Goal: Task Accomplishment & Management: Complete application form

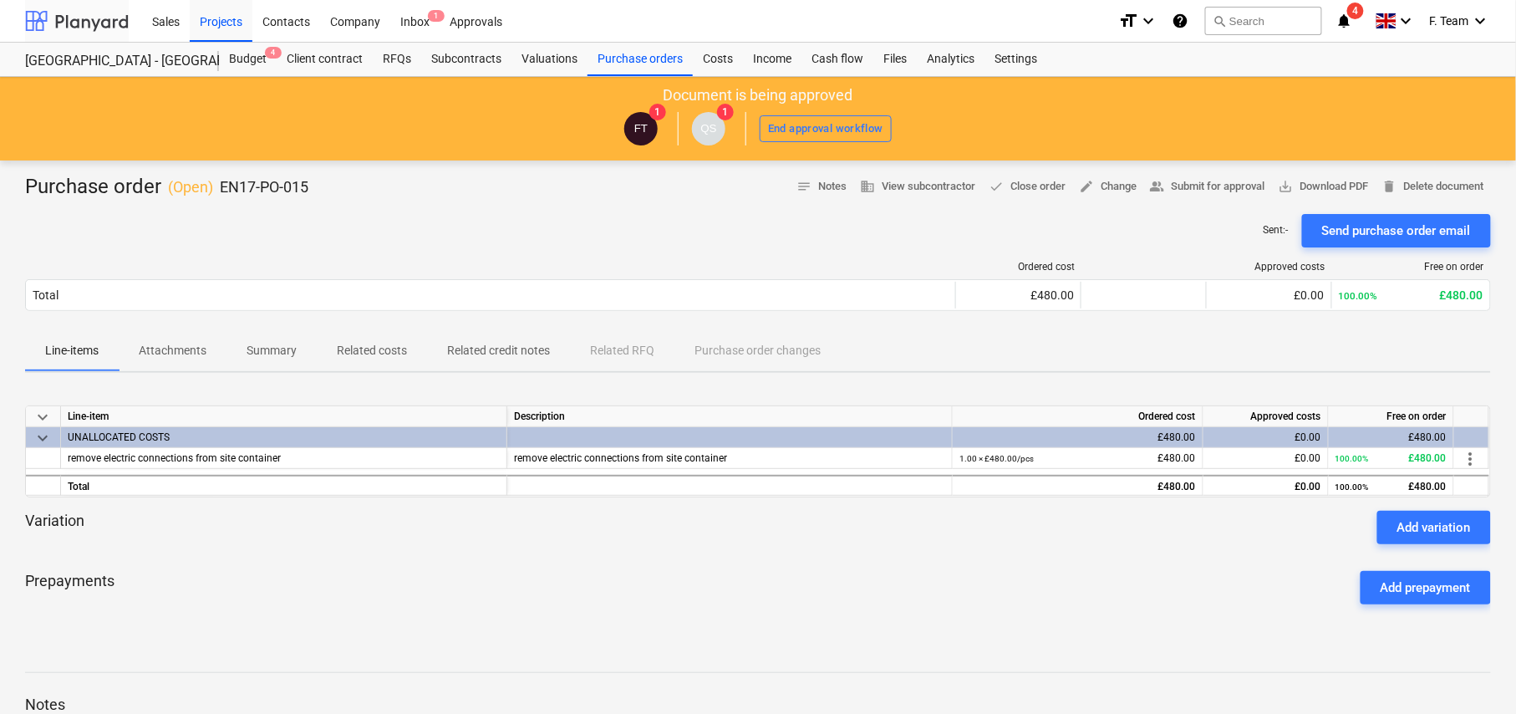
click at [47, 20] on div at bounding box center [77, 21] width 104 height 42
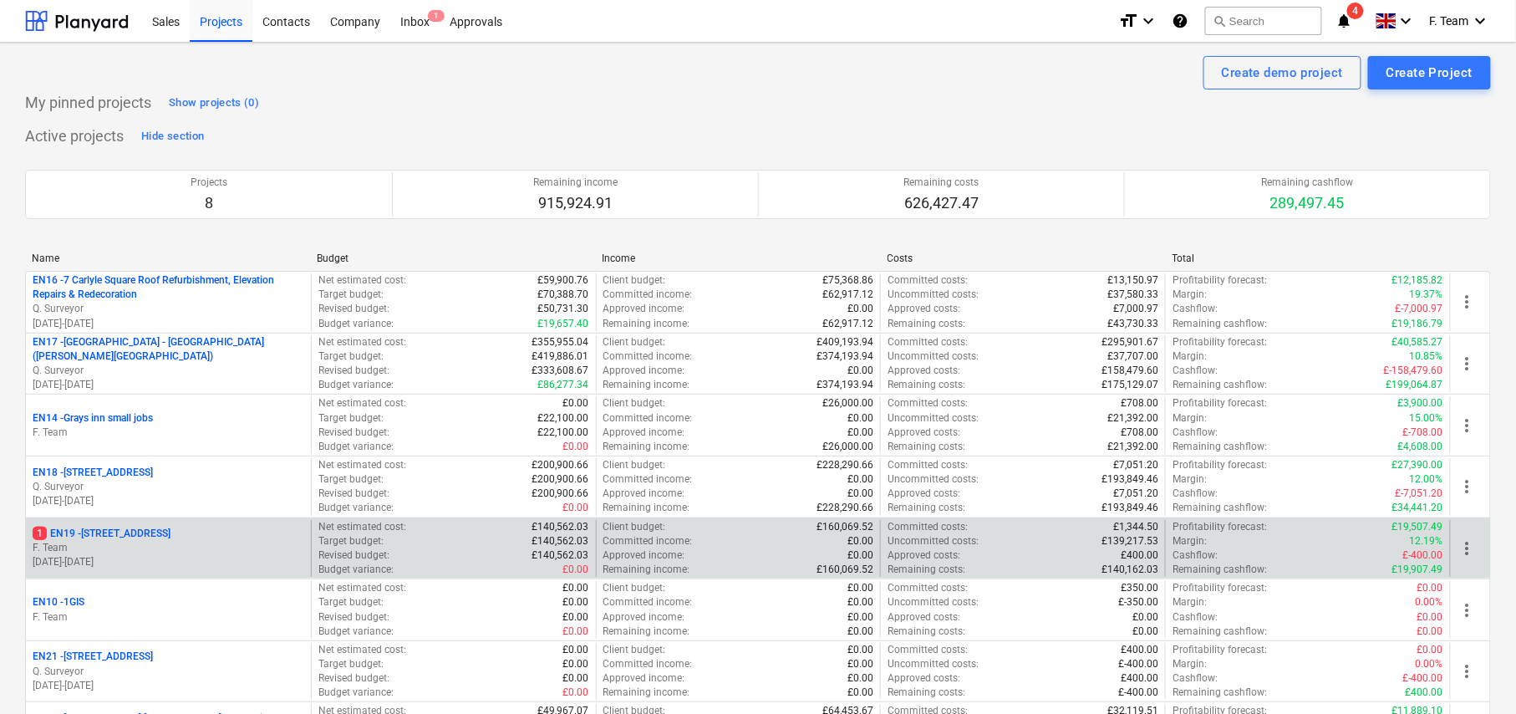
scroll to position [187, 0]
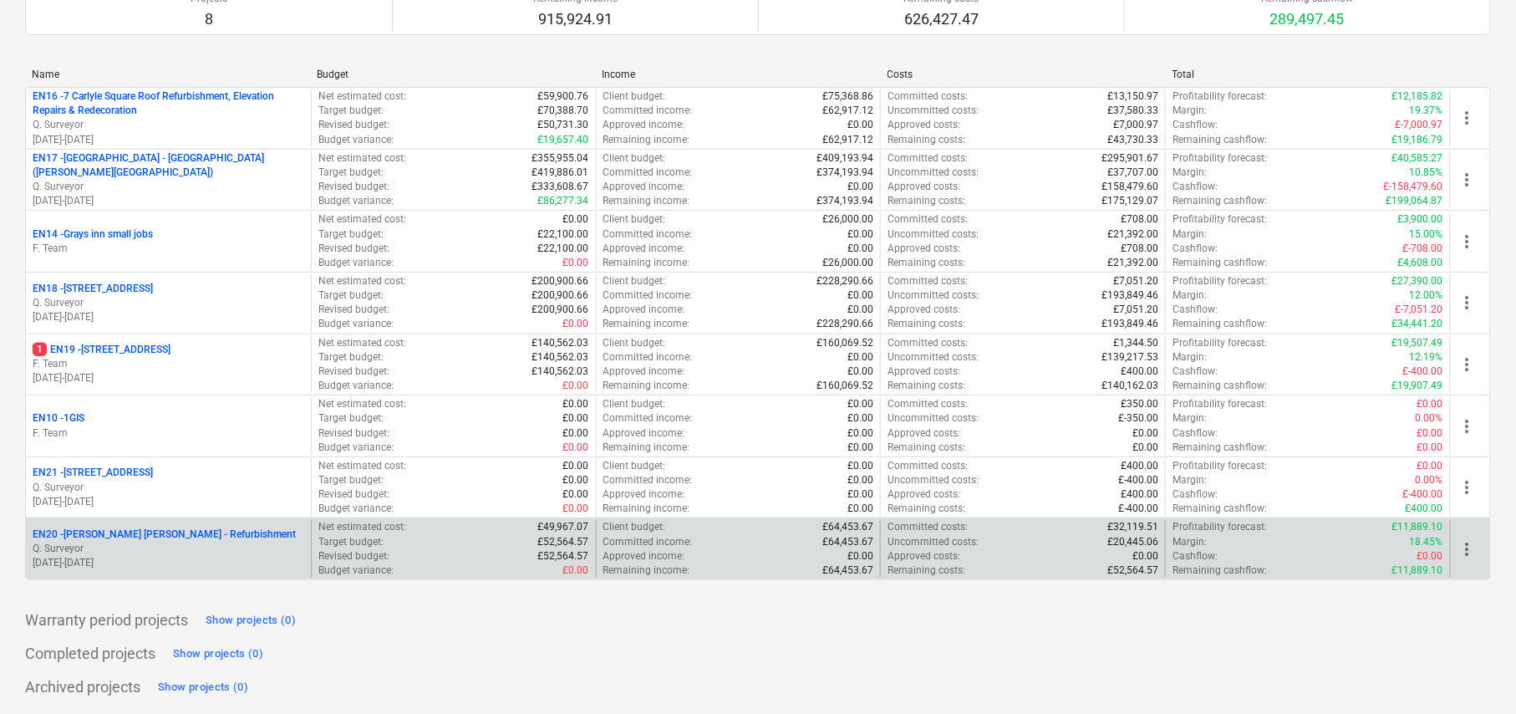
click at [191, 546] on p "Q. Surveyor" at bounding box center [169, 549] width 272 height 14
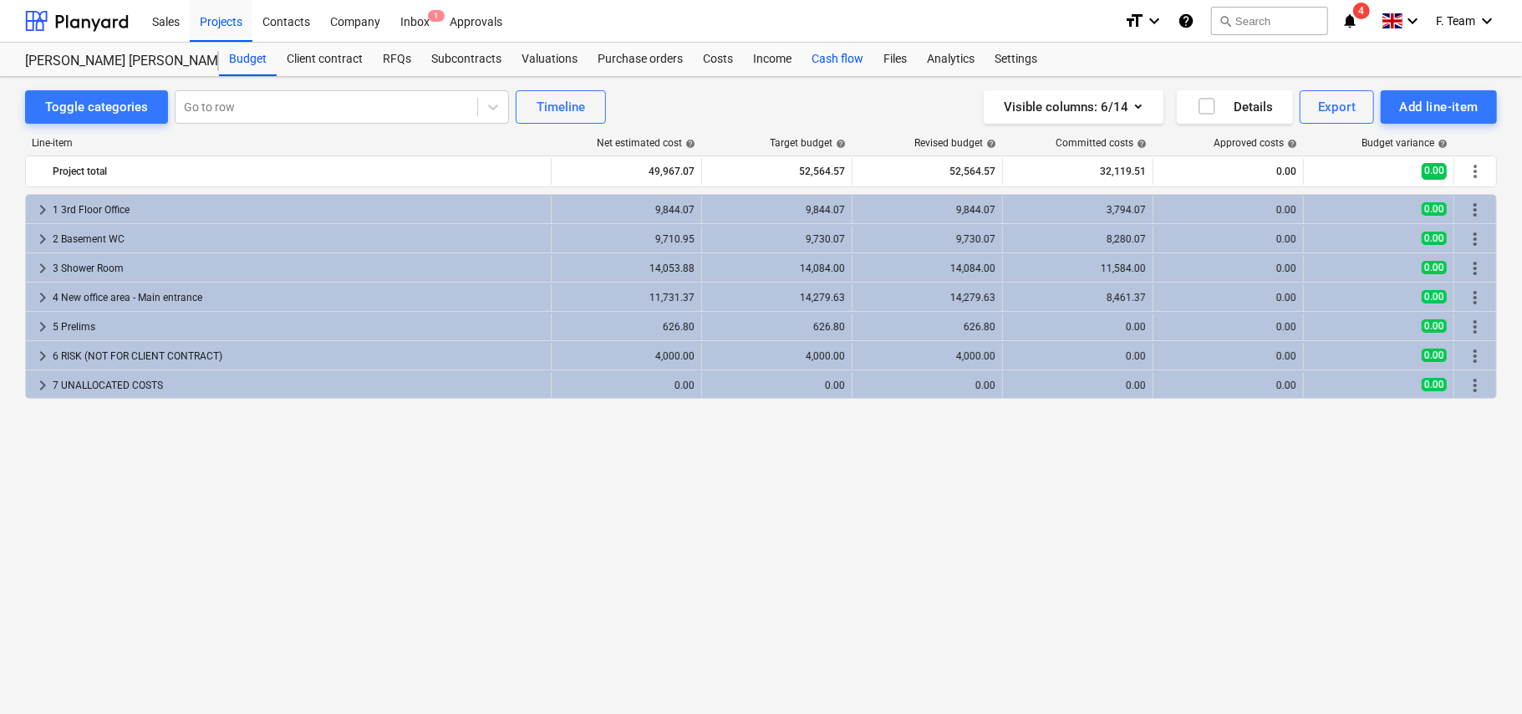
click at [811, 68] on div "Cash flow" at bounding box center [838, 59] width 72 height 33
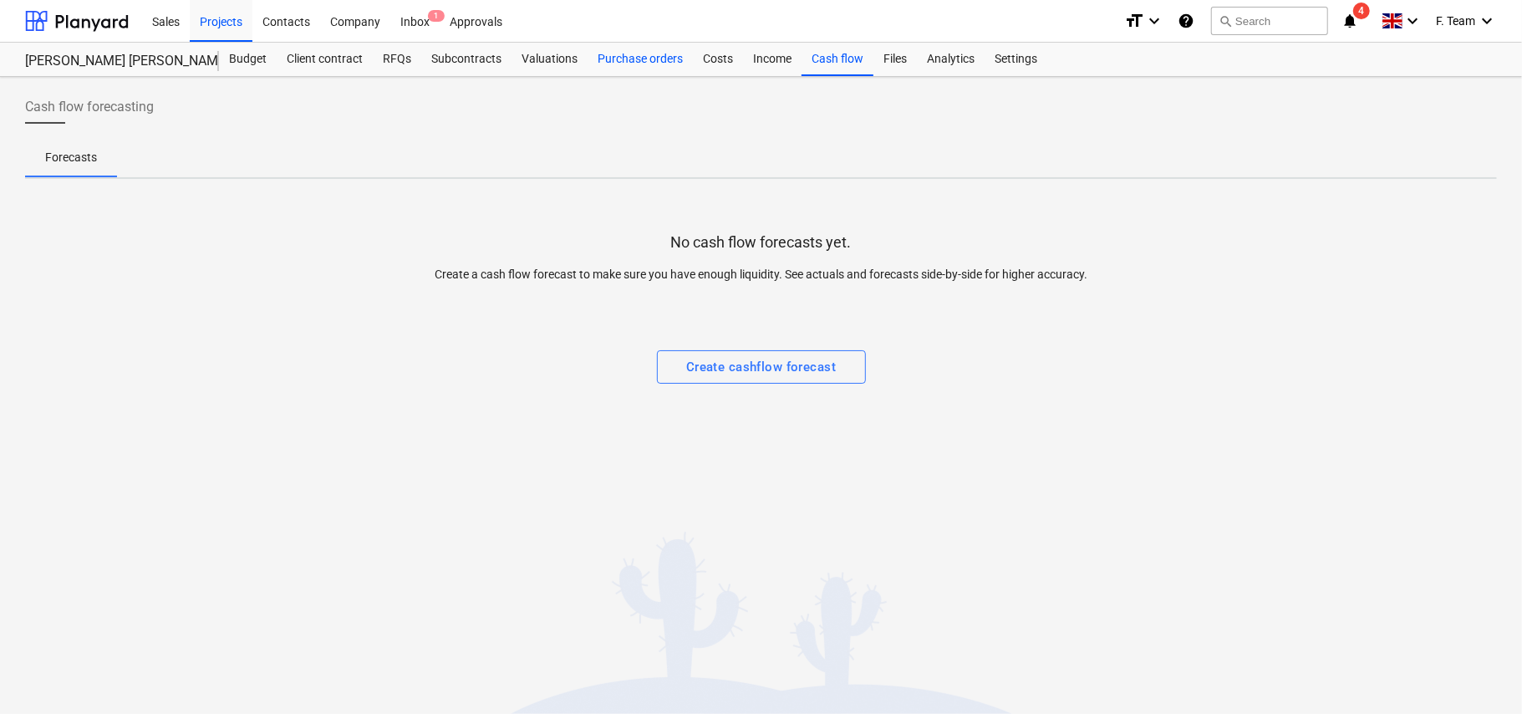
click at [640, 65] on div "Purchase orders" at bounding box center [640, 59] width 105 height 33
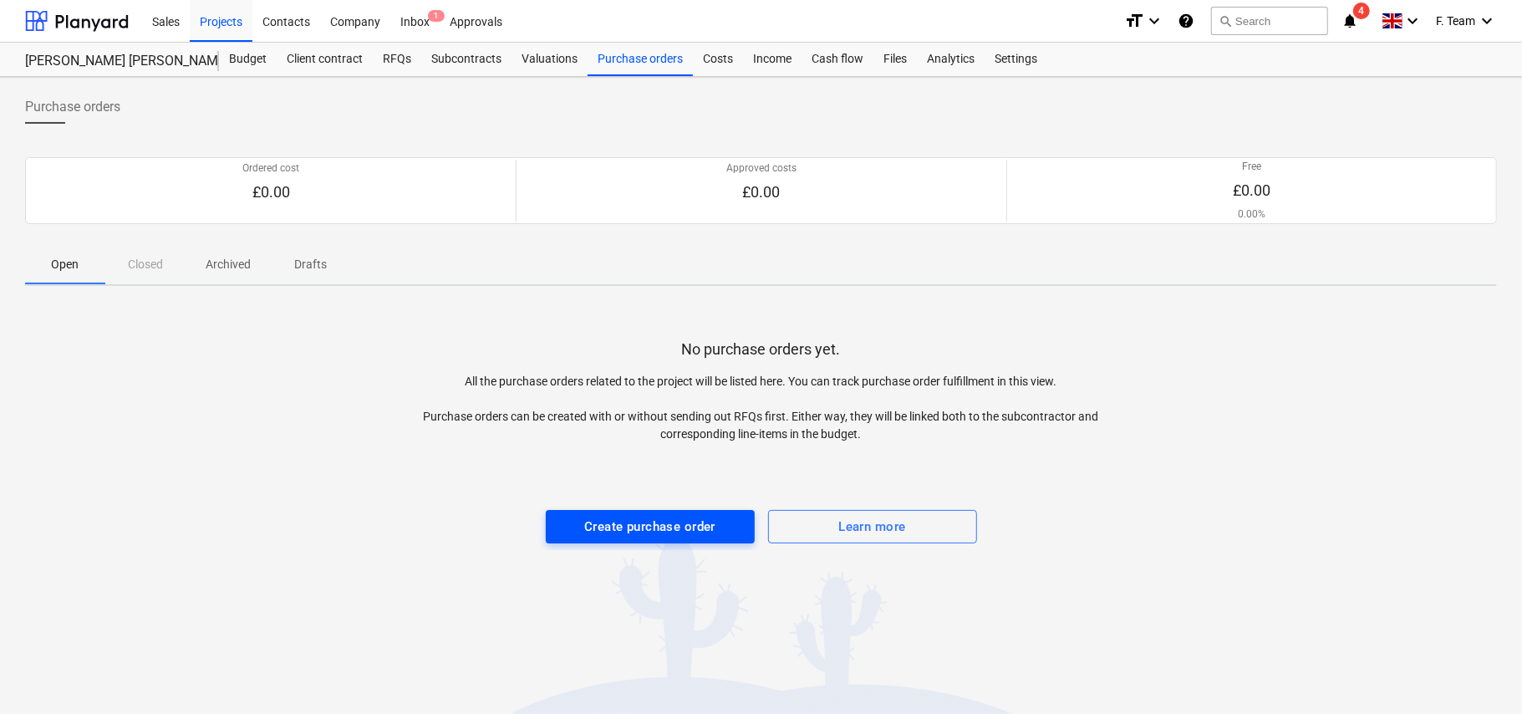
click at [654, 527] on div "Create purchase order" at bounding box center [649, 527] width 131 height 22
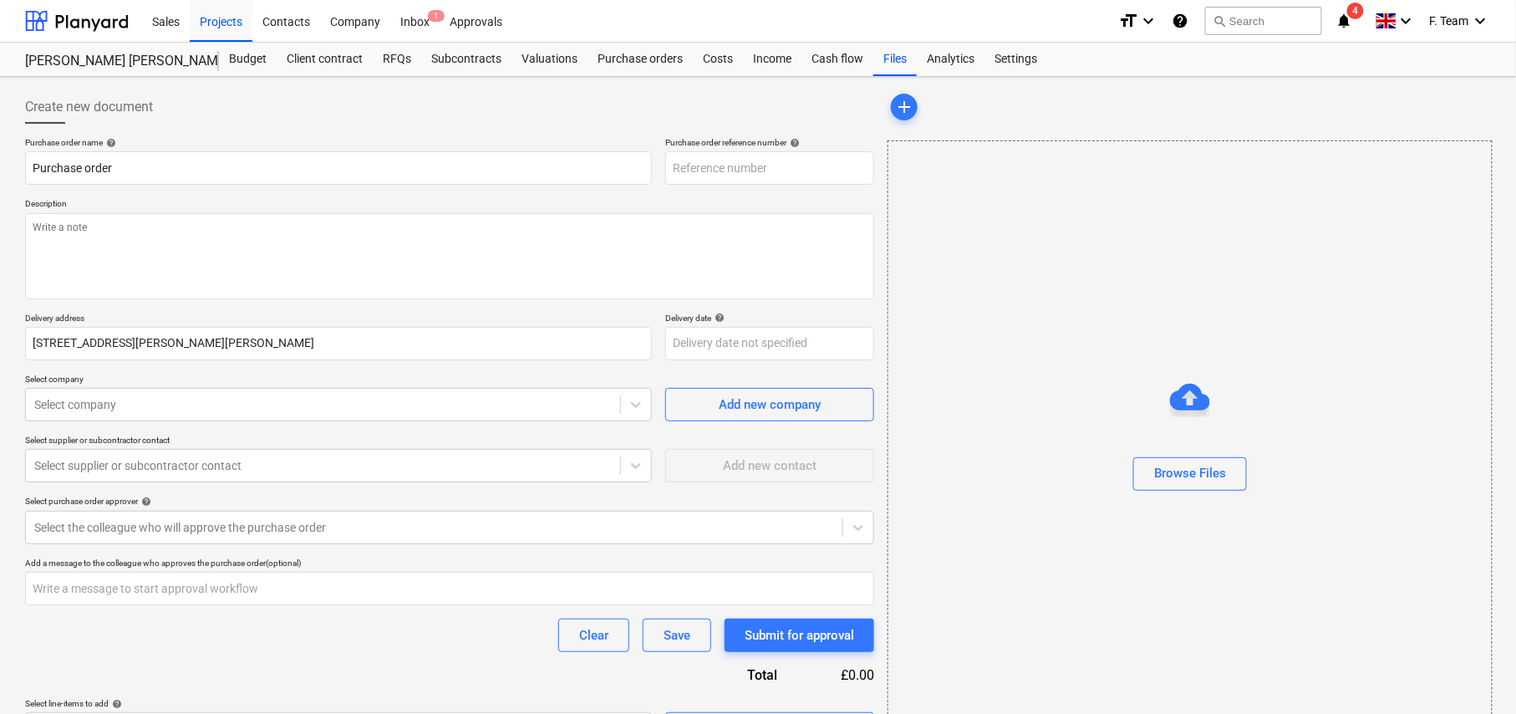
type textarea "x"
type input "EN20-PO-003"
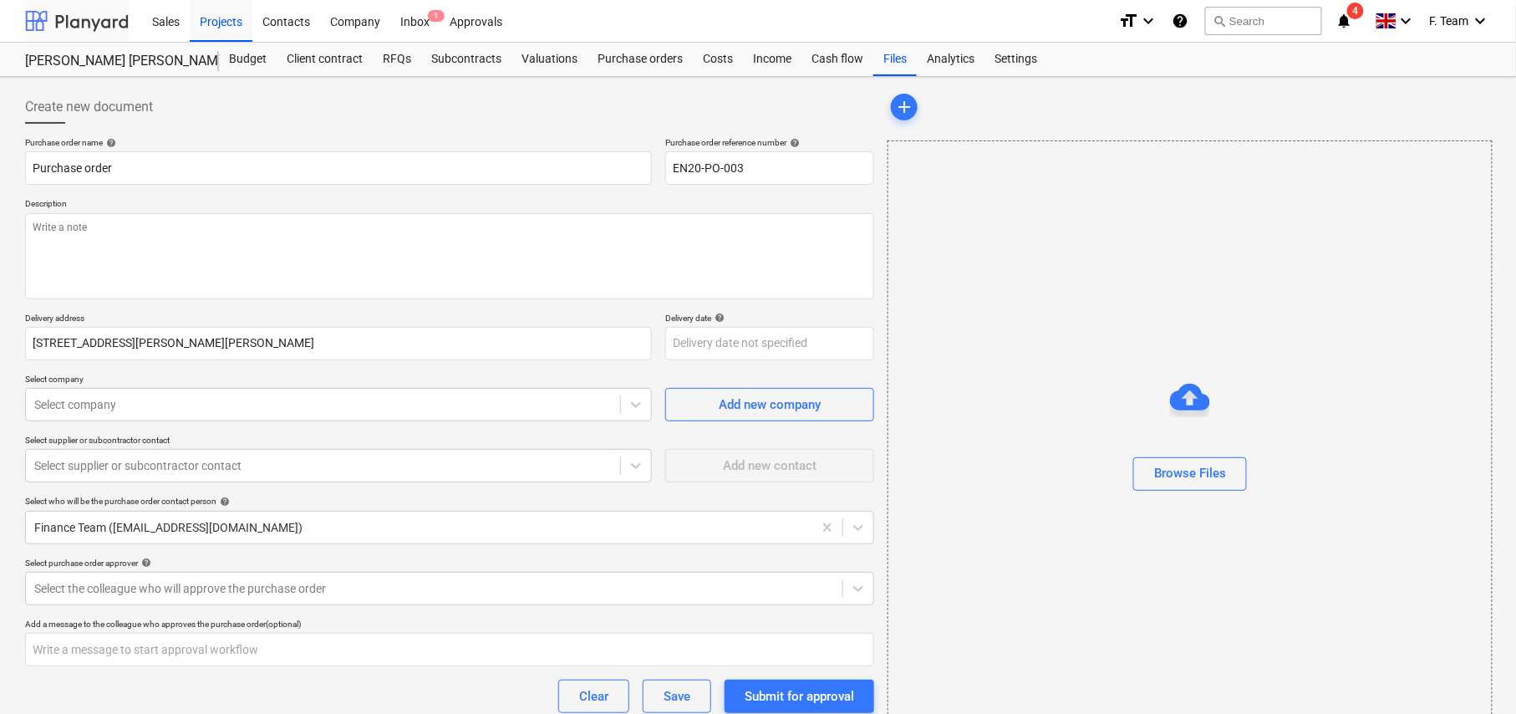
click at [89, 24] on div at bounding box center [77, 21] width 104 height 42
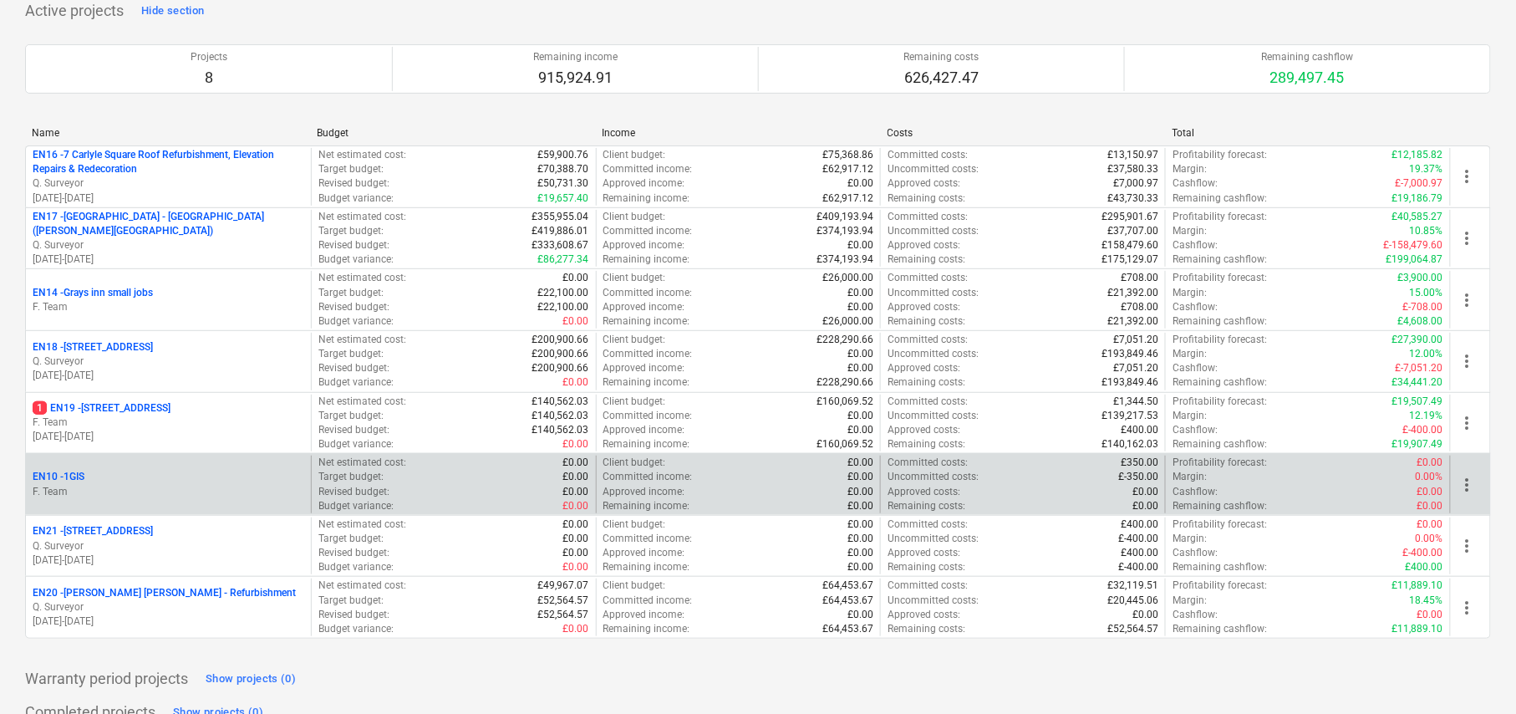
scroll to position [187, 0]
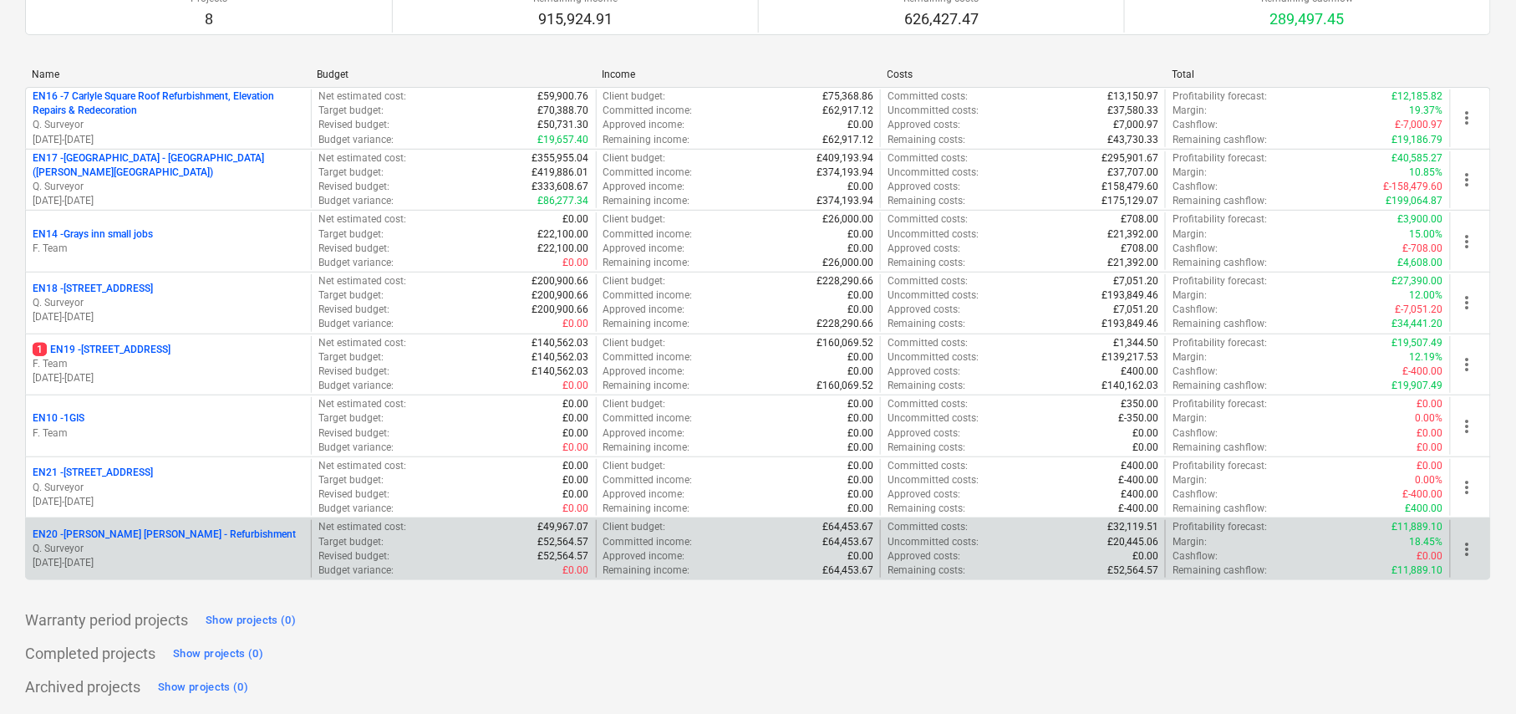
click at [144, 543] on p "Q. Surveyor" at bounding box center [169, 549] width 272 height 14
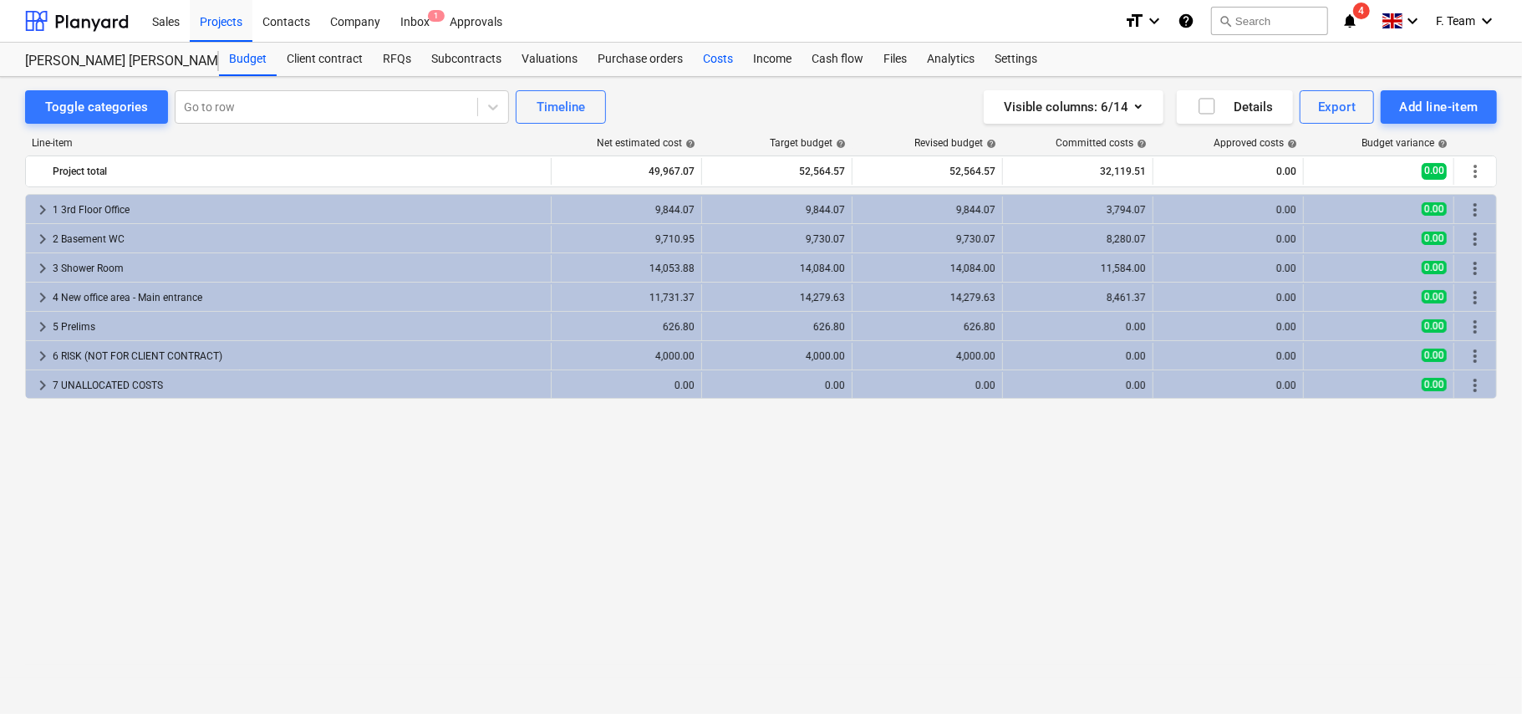
click at [724, 60] on div "Costs" at bounding box center [718, 59] width 50 height 33
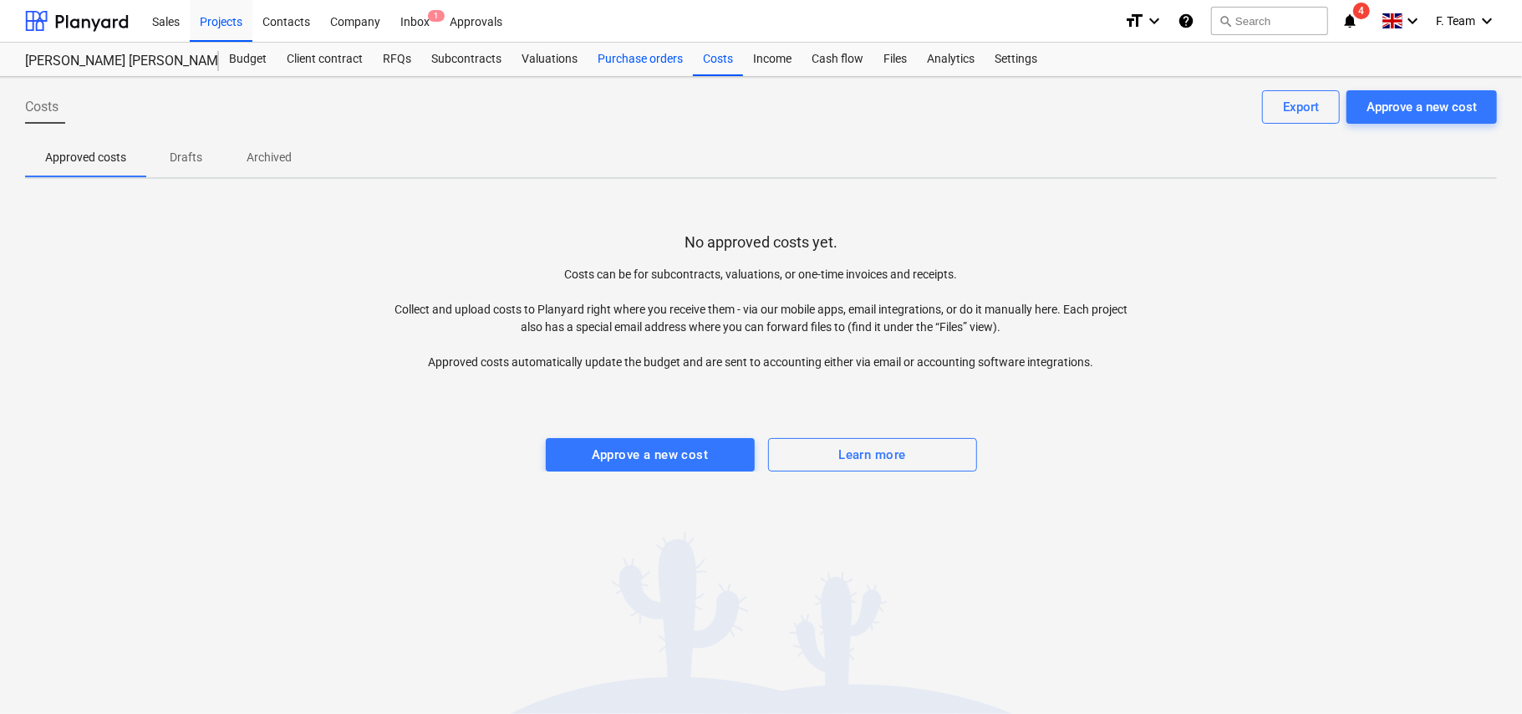
click at [662, 60] on div "Purchase orders" at bounding box center [640, 59] width 105 height 33
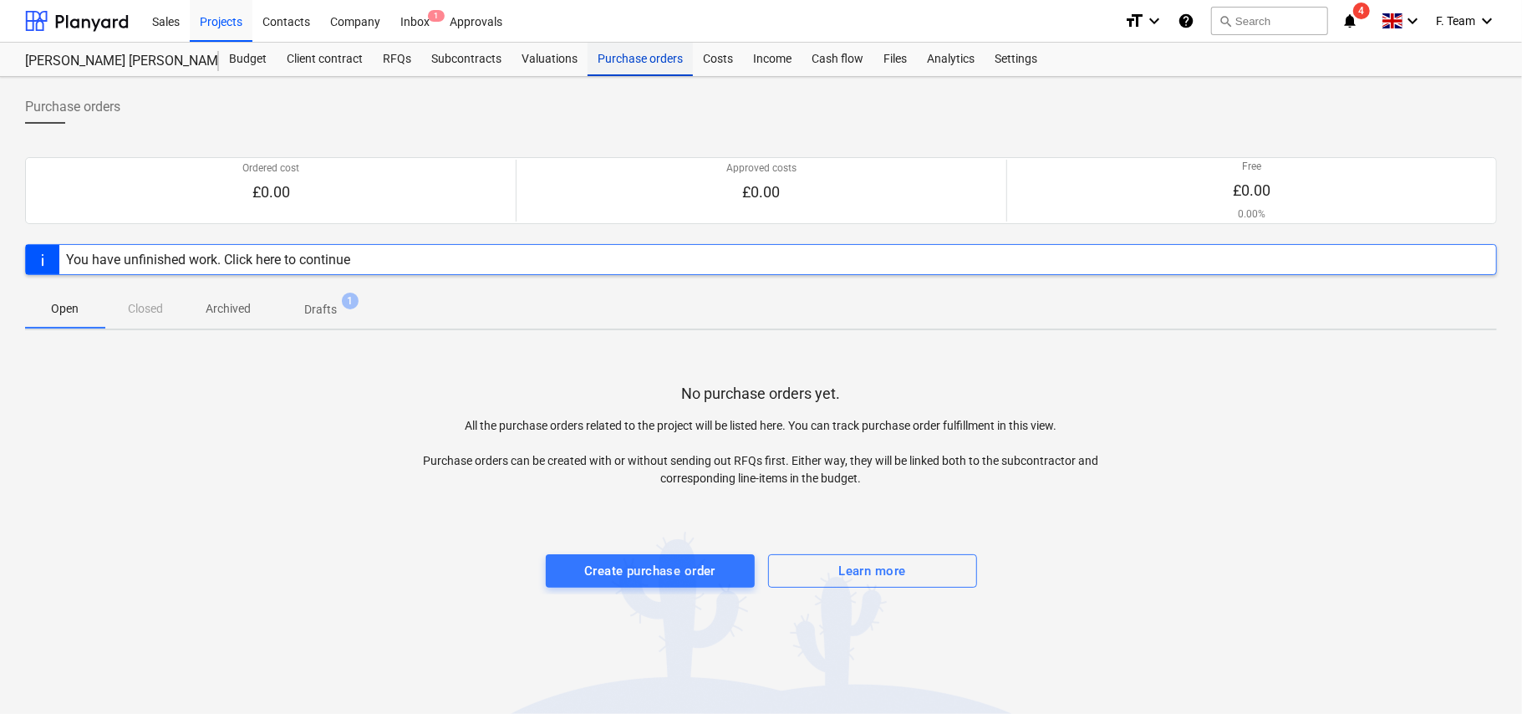
click at [665, 60] on div "Purchase orders" at bounding box center [640, 59] width 105 height 33
click at [645, 455] on p "All the purchase orders related to the project will be listed here. You can tra…" at bounding box center [761, 452] width 737 height 70
click at [636, 579] on div "Create purchase order" at bounding box center [649, 571] width 131 height 22
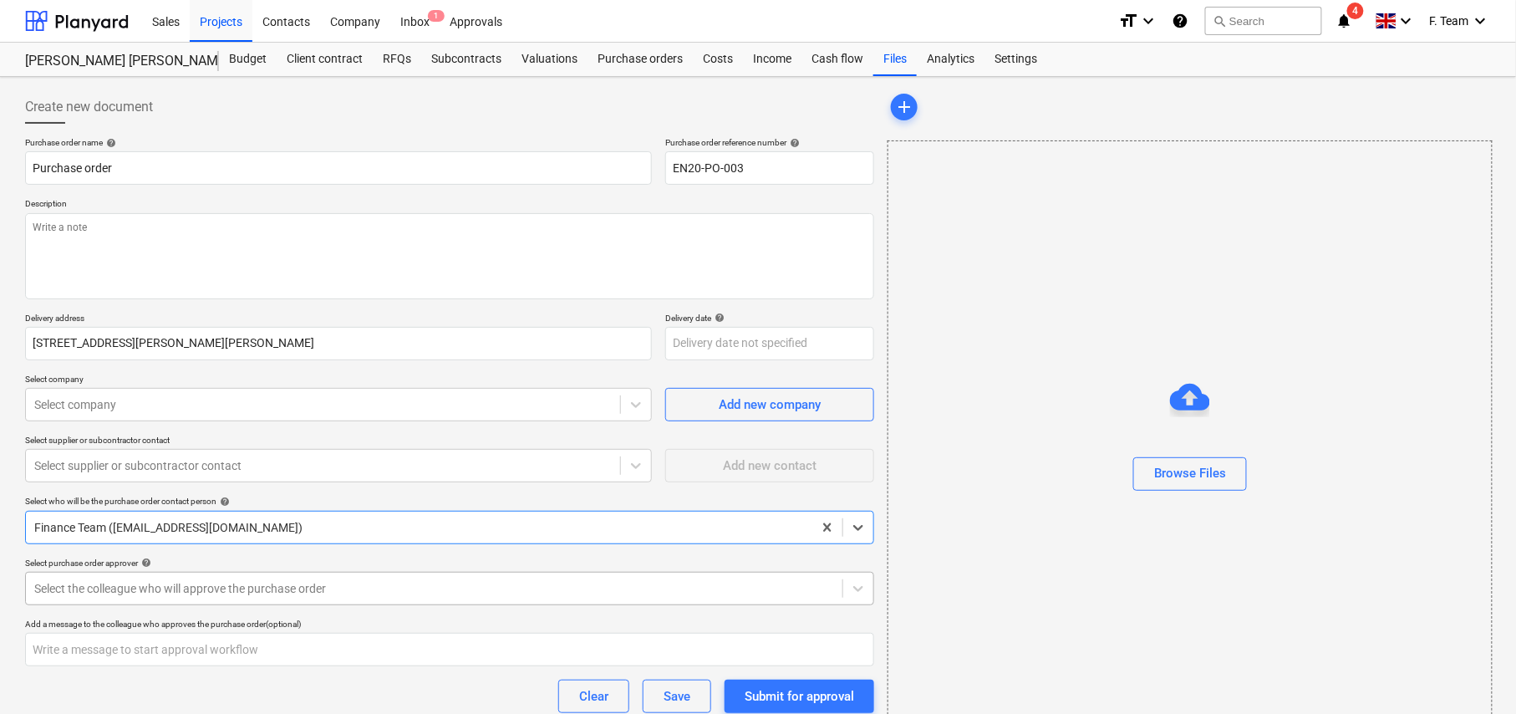
type textarea "x"
click at [82, 400] on div at bounding box center [323, 404] width 578 height 17
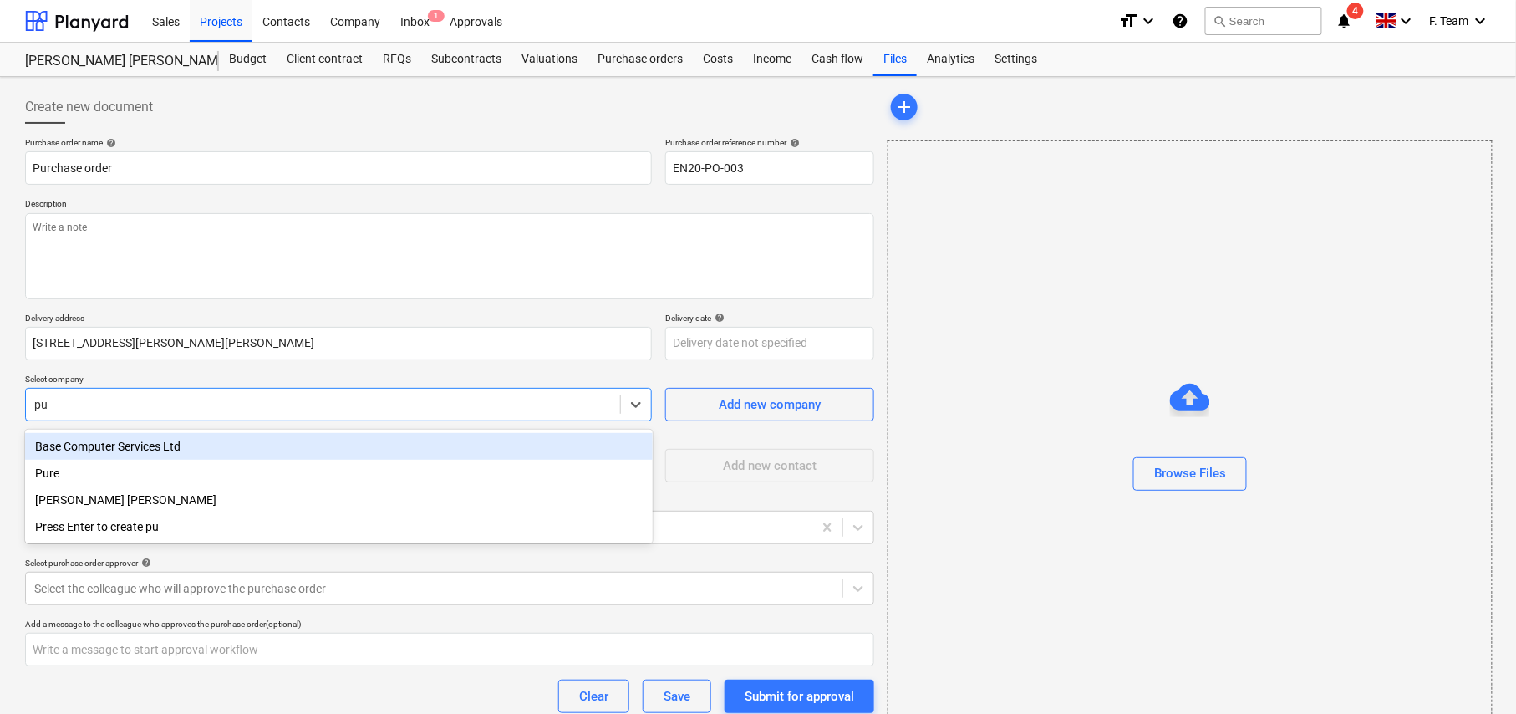
type input "p"
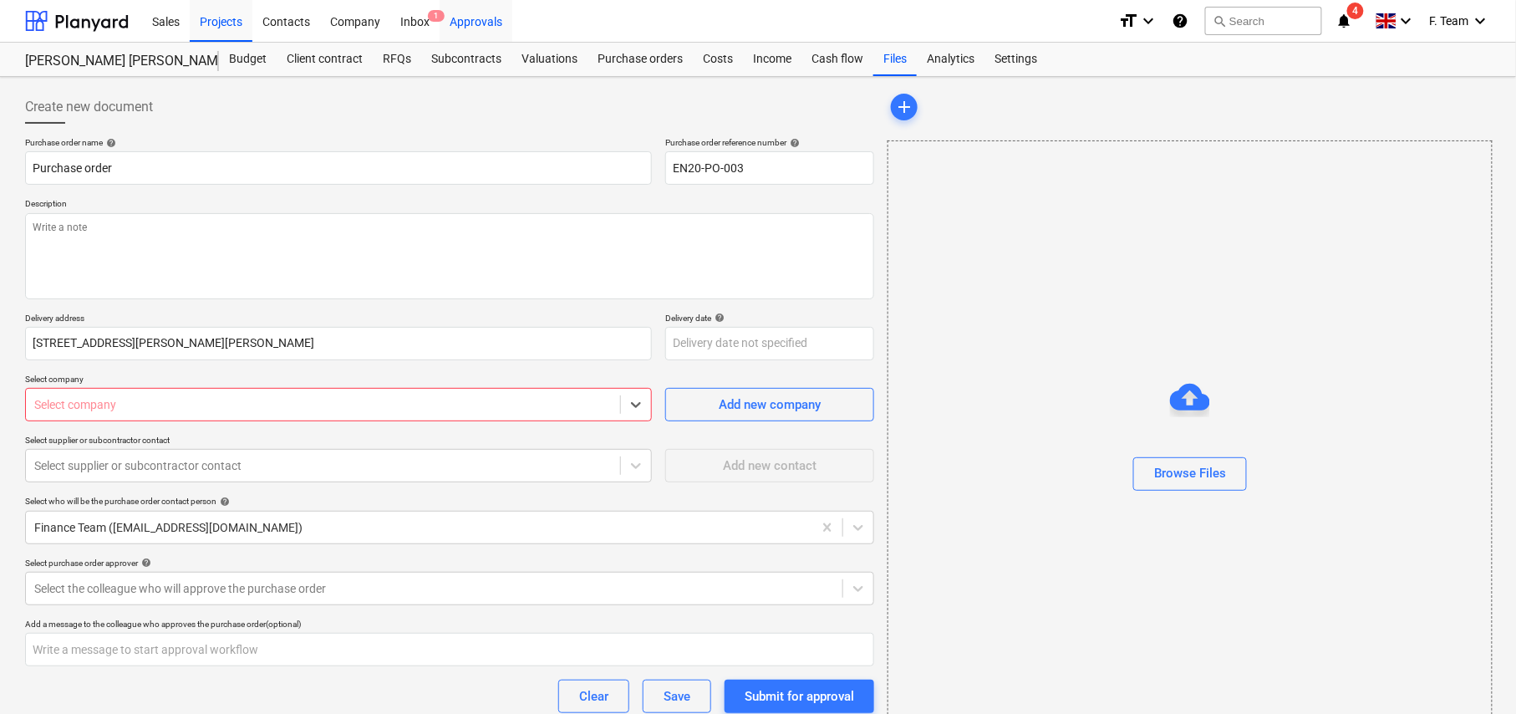
type textarea "x"
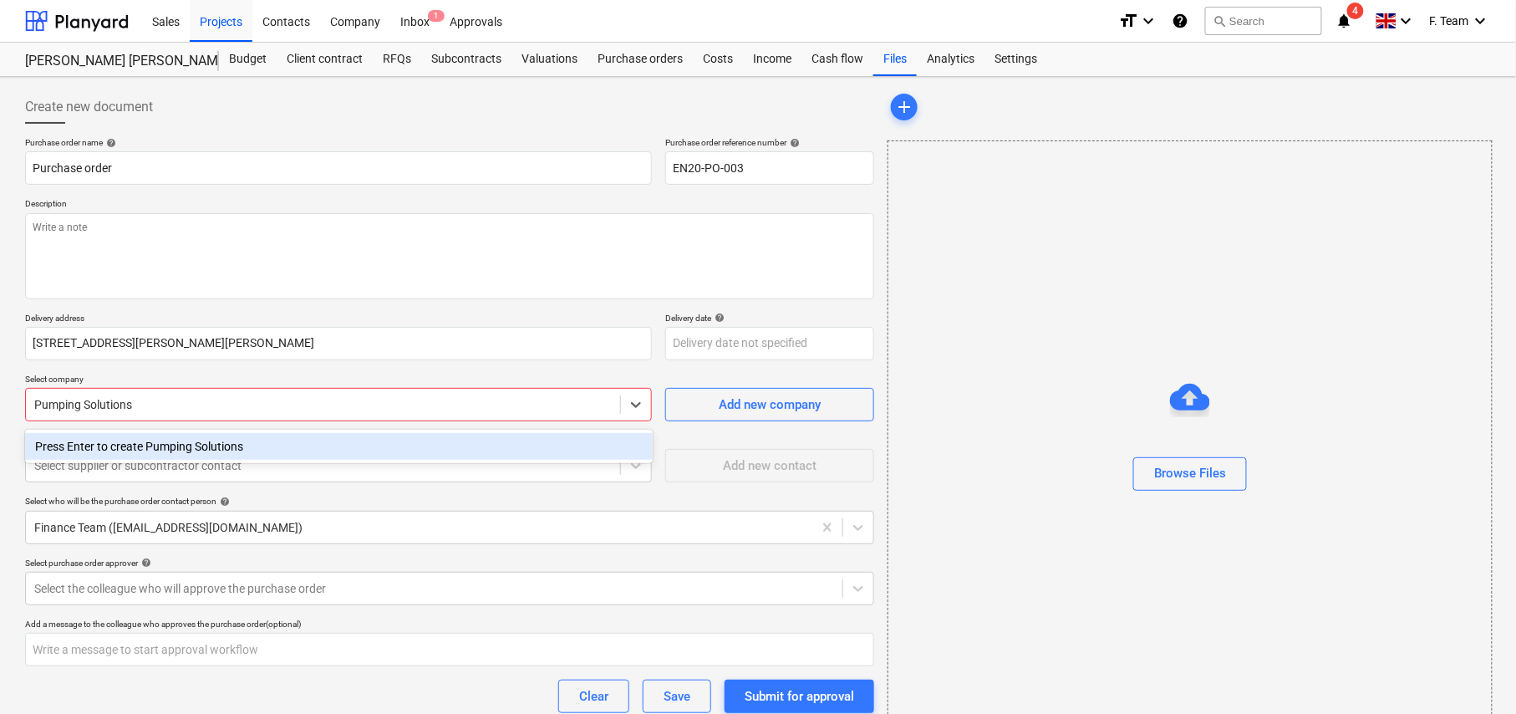
type input "Pumping Solutions"
type textarea "x"
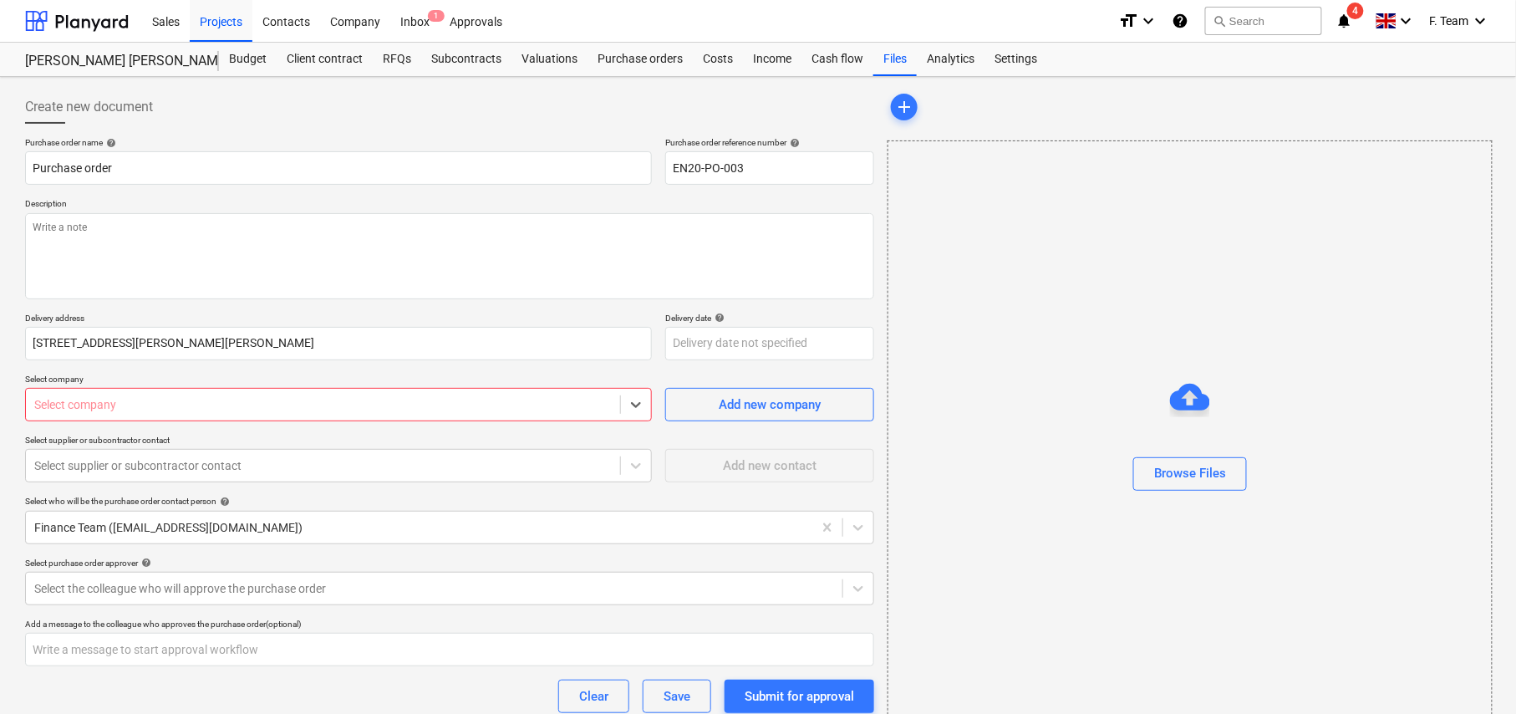
type textarea "x"
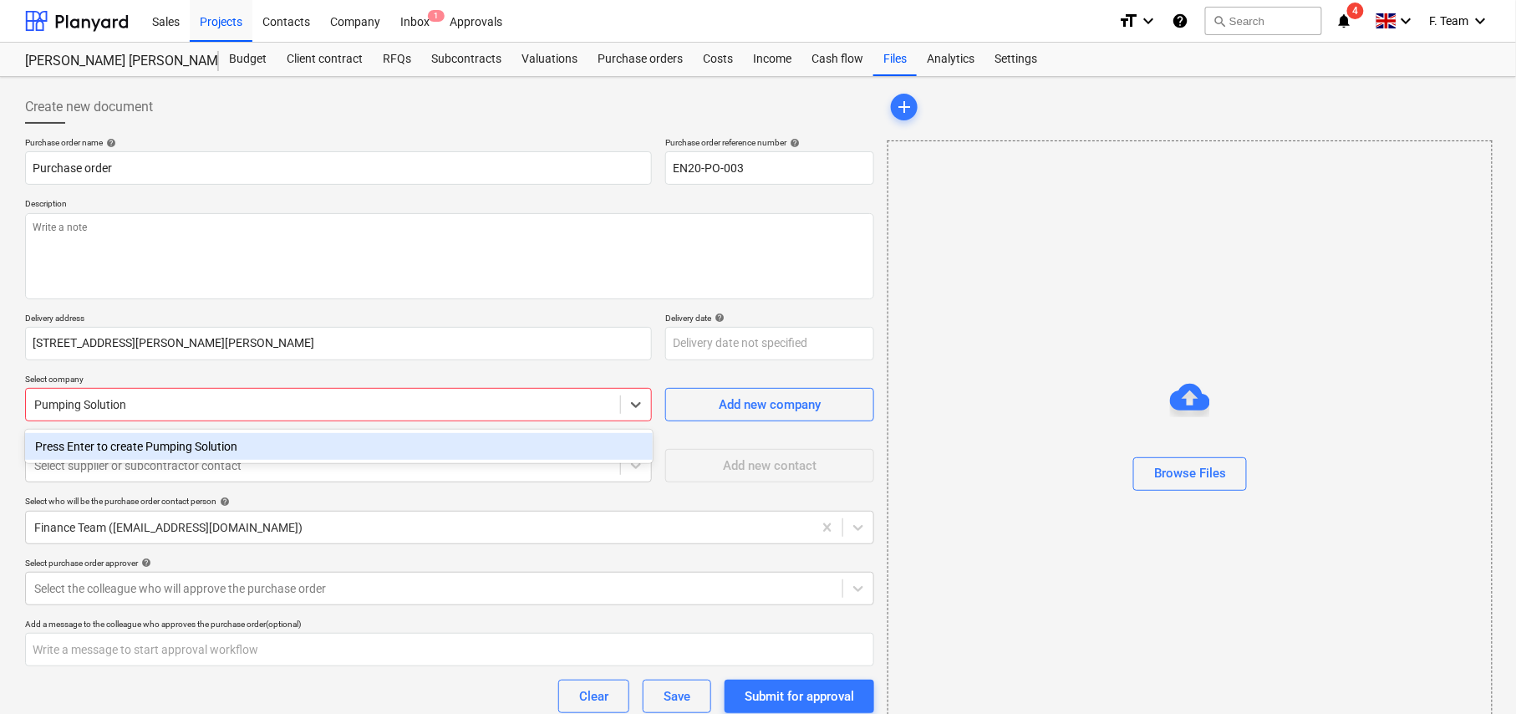
type input "Pumping Solutions"
click at [197, 448] on div "Press Enter to create Pumping Solutions" at bounding box center [339, 446] width 628 height 27
type textarea "x"
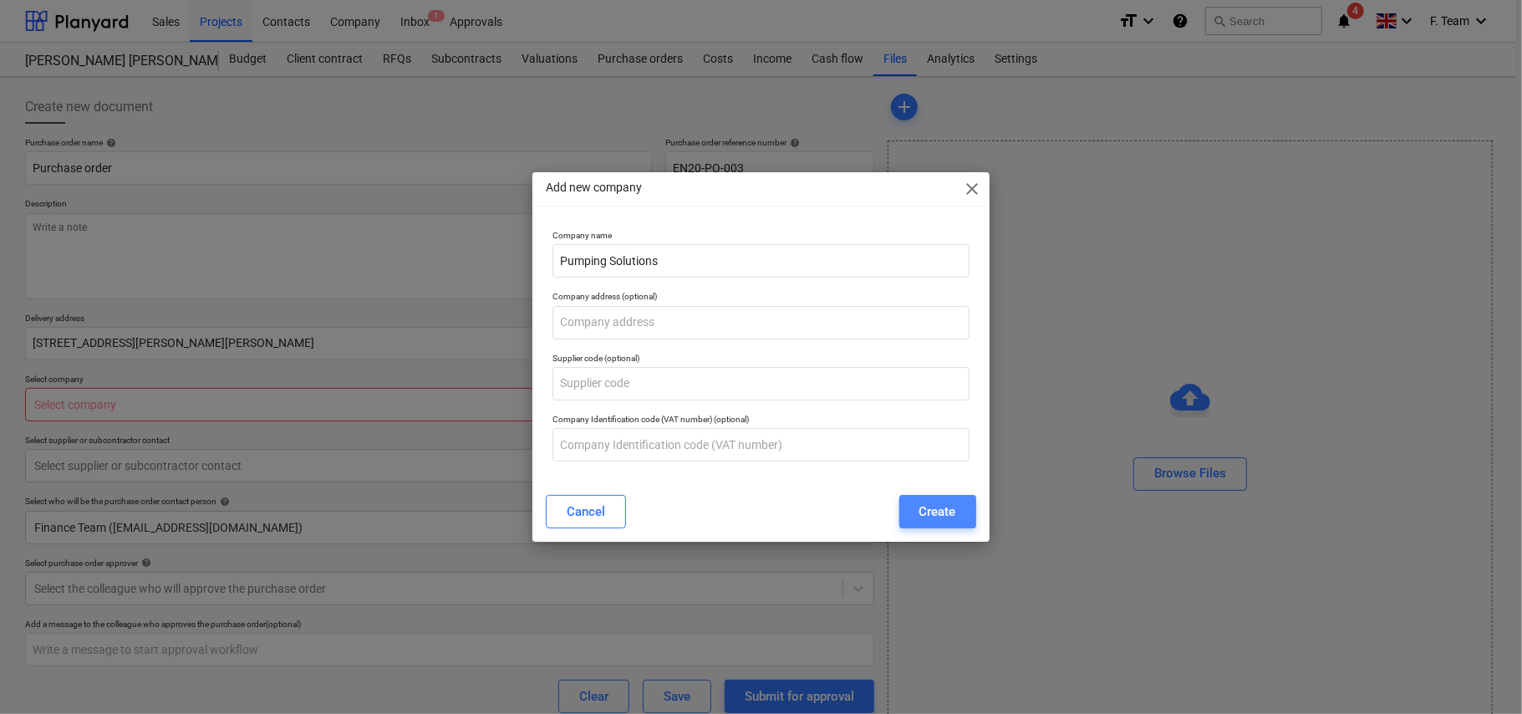
click at [934, 503] on div "Create" at bounding box center [938, 512] width 37 height 22
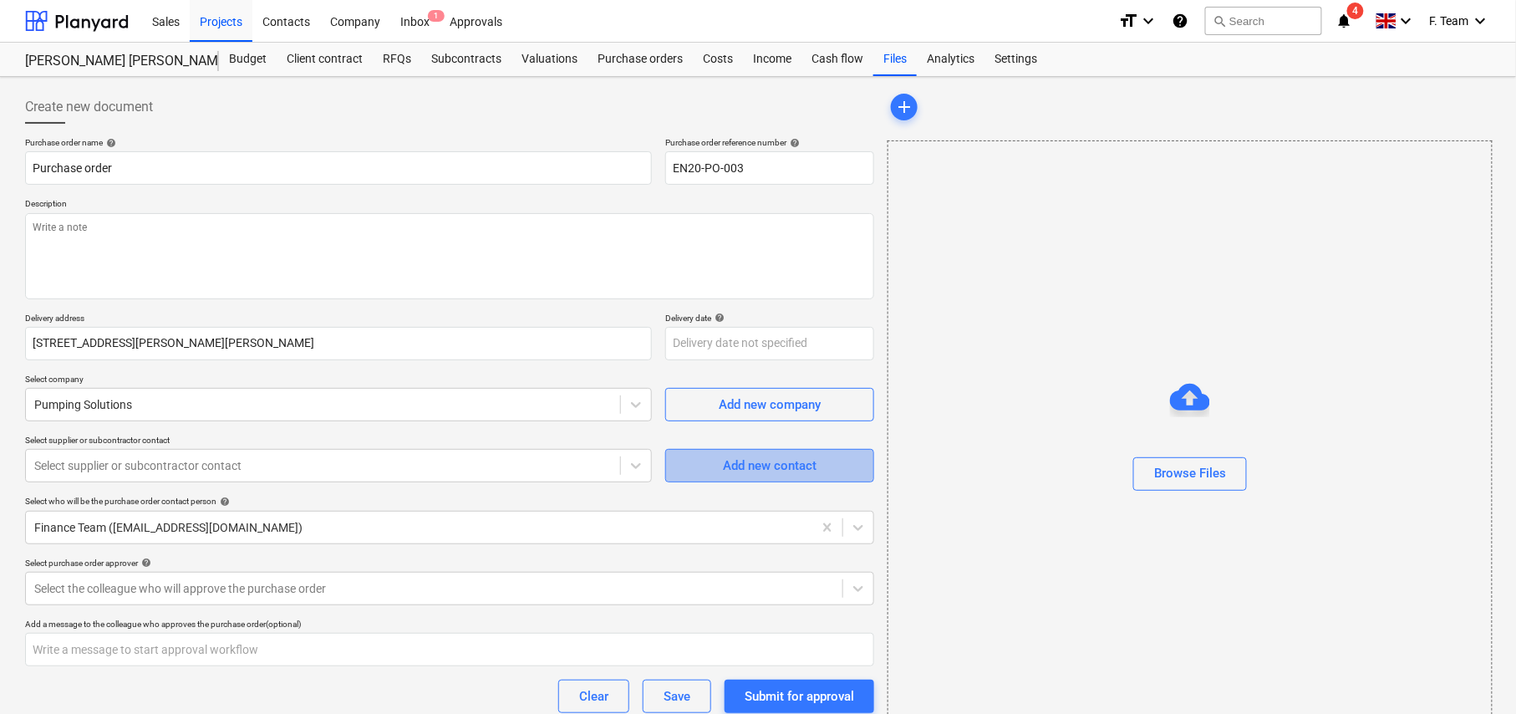
click at [697, 477] on span "Add new contact" at bounding box center [769, 466] width 167 height 22
type textarea "x"
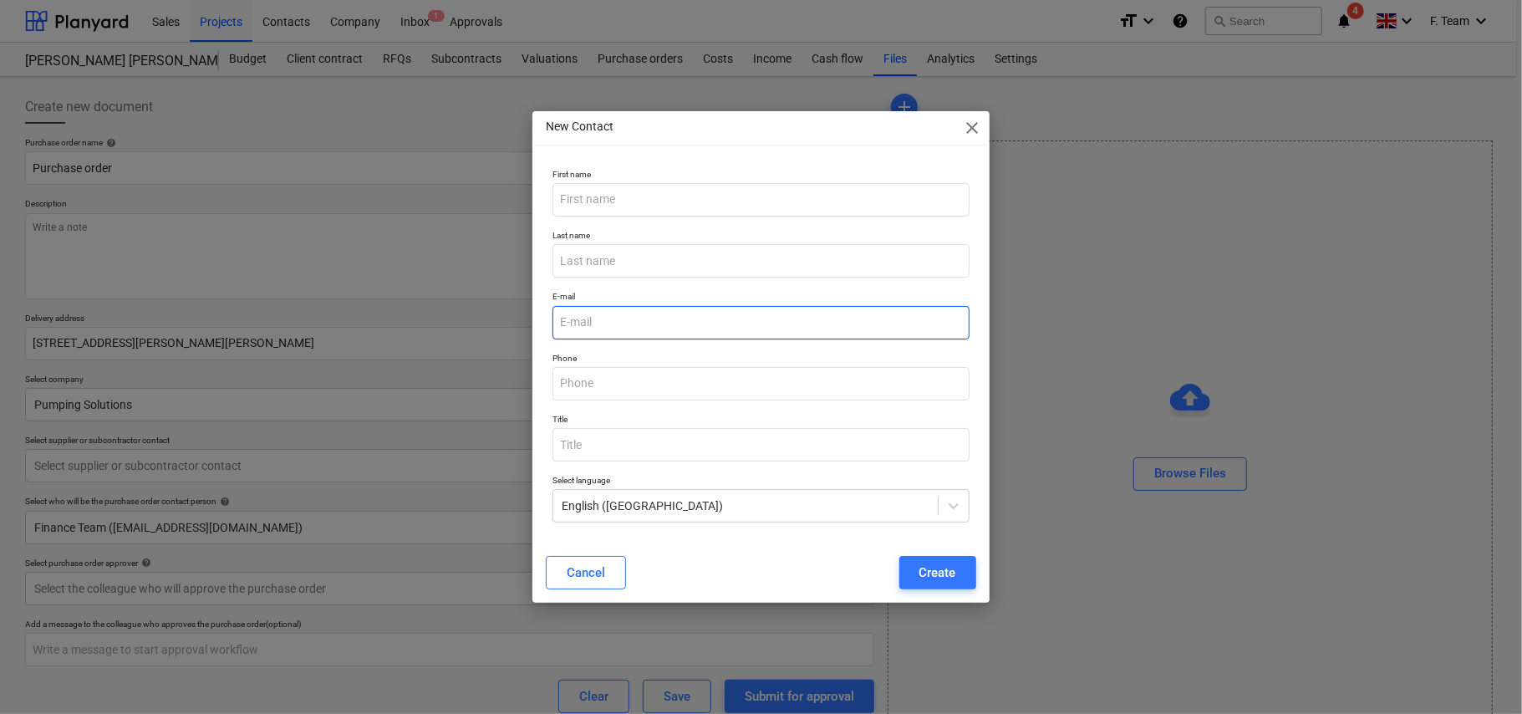
click at [594, 321] on input "email" at bounding box center [761, 322] width 416 height 33
paste input "[EMAIL_ADDRESS][DOMAIN_NAME]"
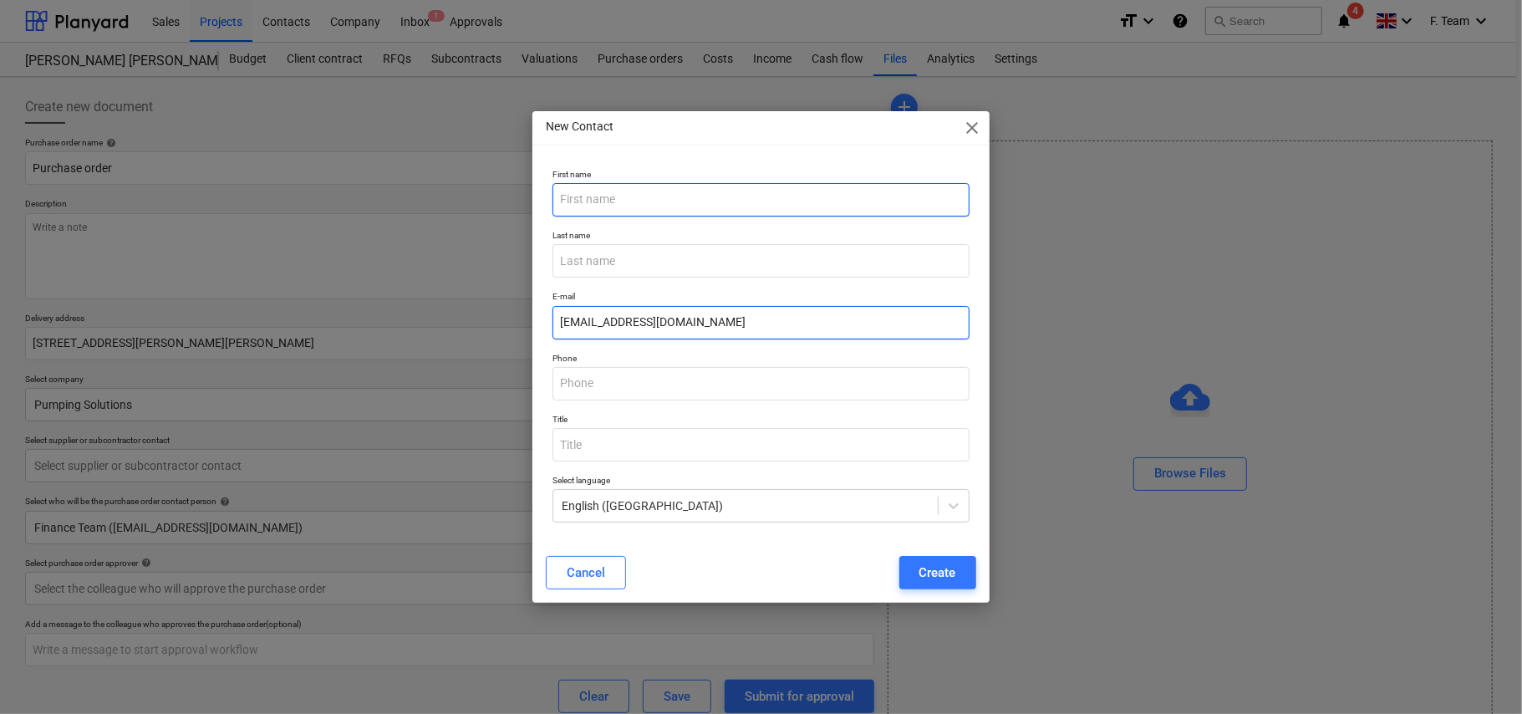
type input "[EMAIL_ADDRESS][DOMAIN_NAME]"
click at [622, 188] on input "text" at bounding box center [761, 199] width 416 height 33
type textarea "x"
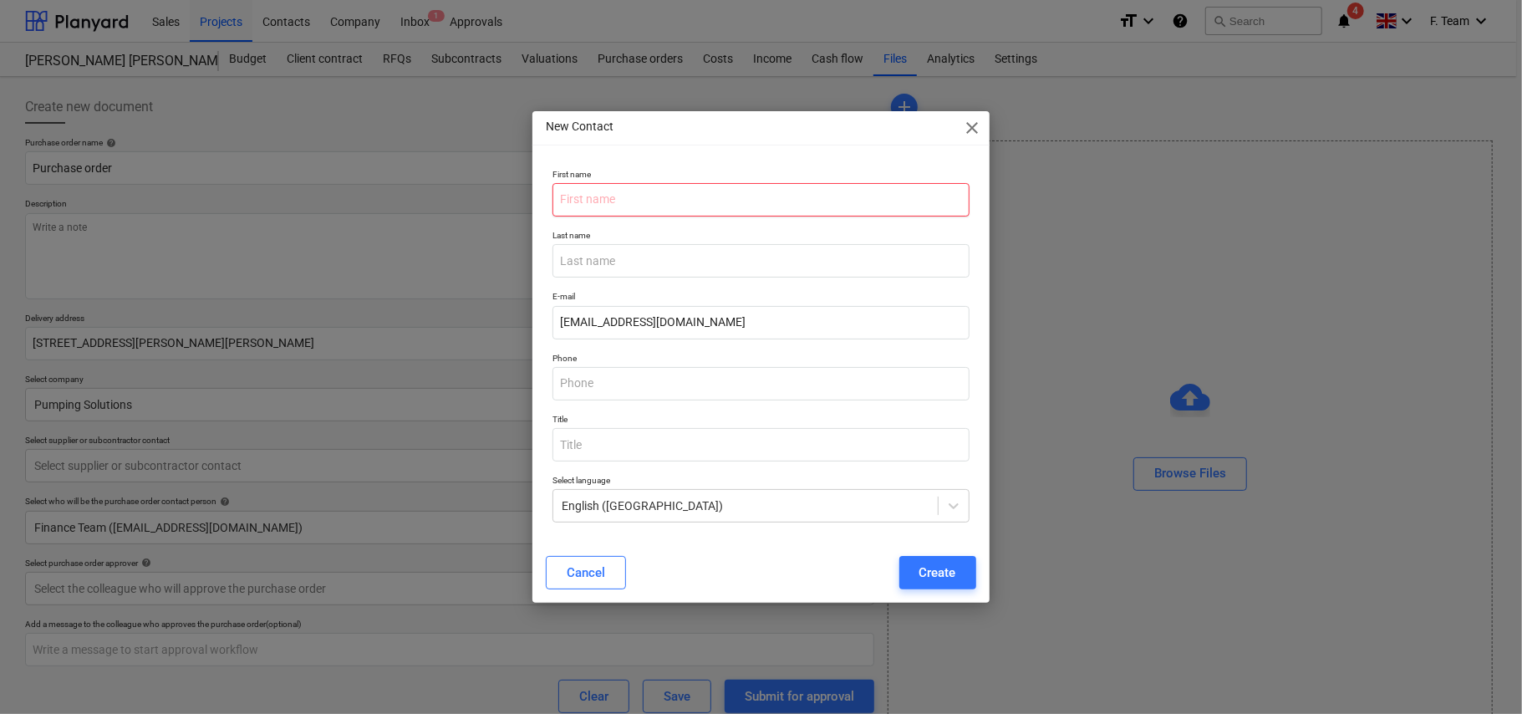
type input "T"
type input "[PERSON_NAME]"
type textarea "x"
click at [579, 195] on input "[PERSON_NAME]" at bounding box center [761, 199] width 416 height 33
click at [684, 201] on input "[PERSON_NAME]" at bounding box center [761, 199] width 416 height 33
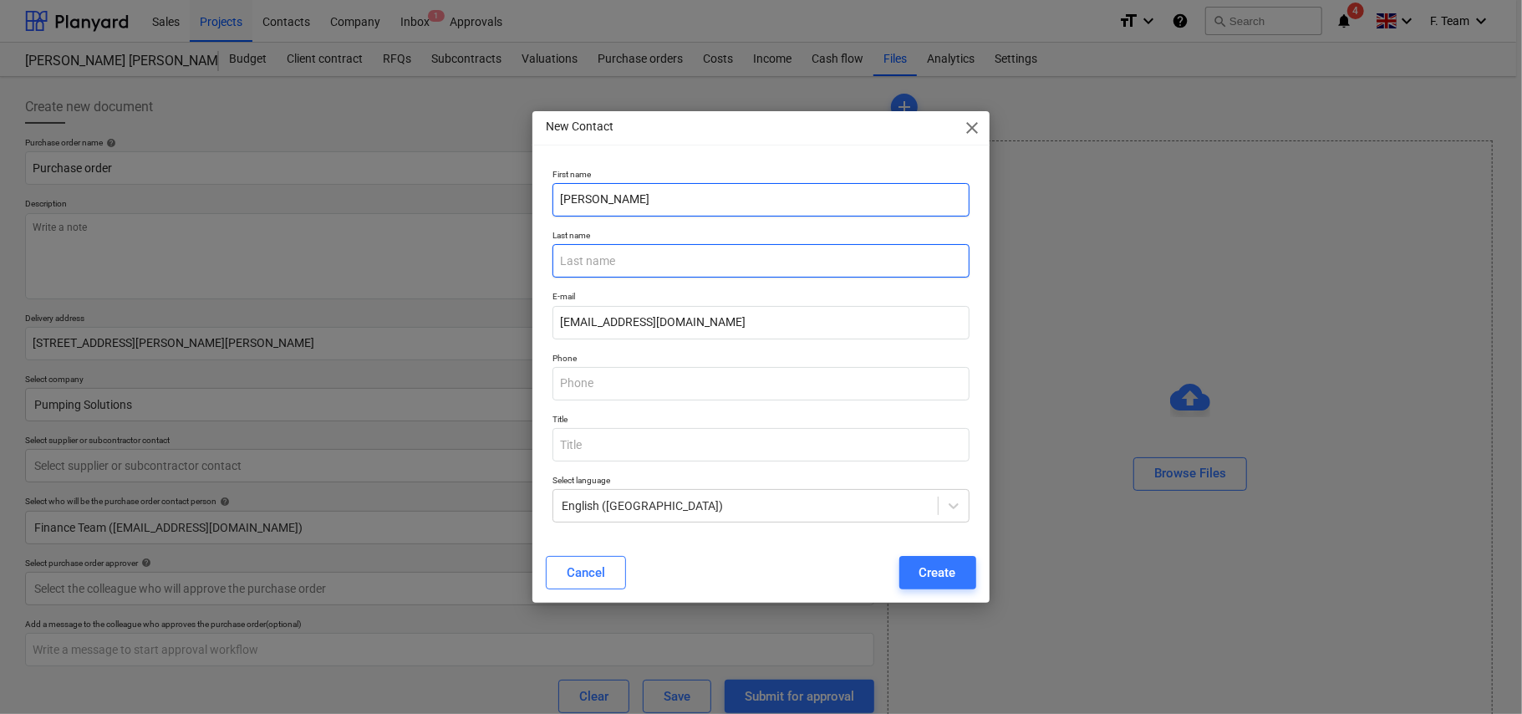
type input "[PERSON_NAME]"
click at [622, 251] on input "text" at bounding box center [761, 260] width 416 height 33
type textarea "x"
click at [767, 259] on input "text" at bounding box center [761, 260] width 416 height 33
type input "knowl"
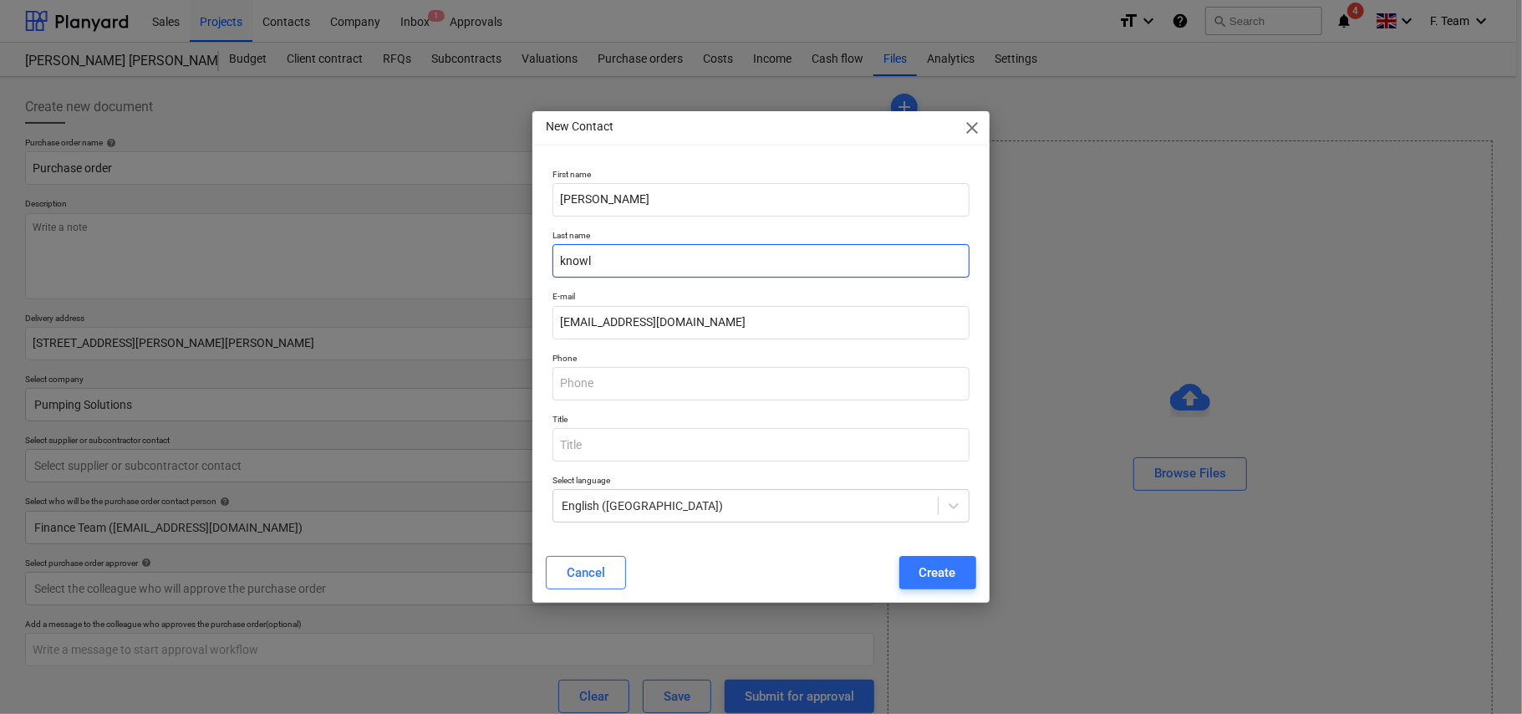
type textarea "x"
type input "[PERSON_NAME]"
click at [935, 569] on div "Create" at bounding box center [938, 573] width 37 height 22
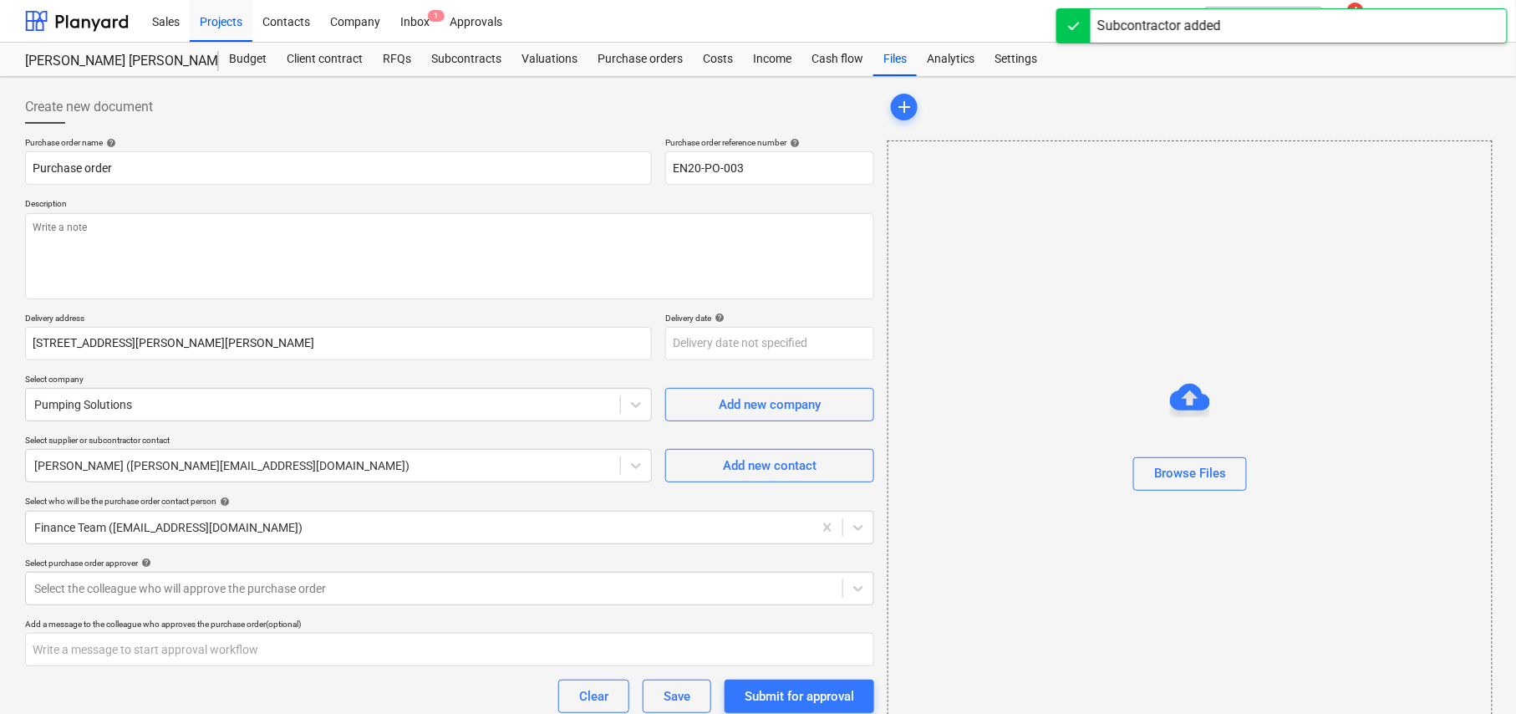
scroll to position [107, 0]
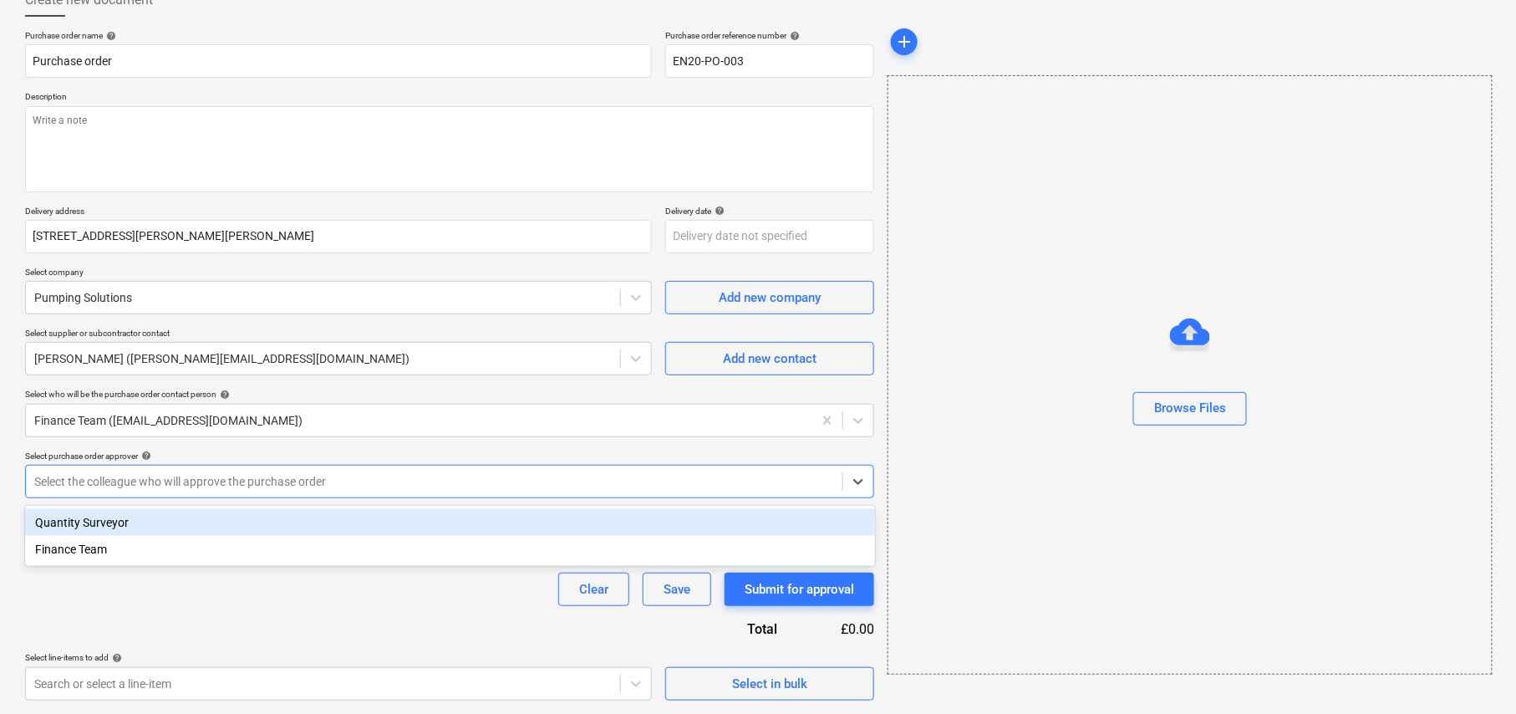
click at [154, 488] on div at bounding box center [434, 481] width 800 height 17
click at [117, 522] on div "Quantity Surveyor" at bounding box center [450, 522] width 850 height 27
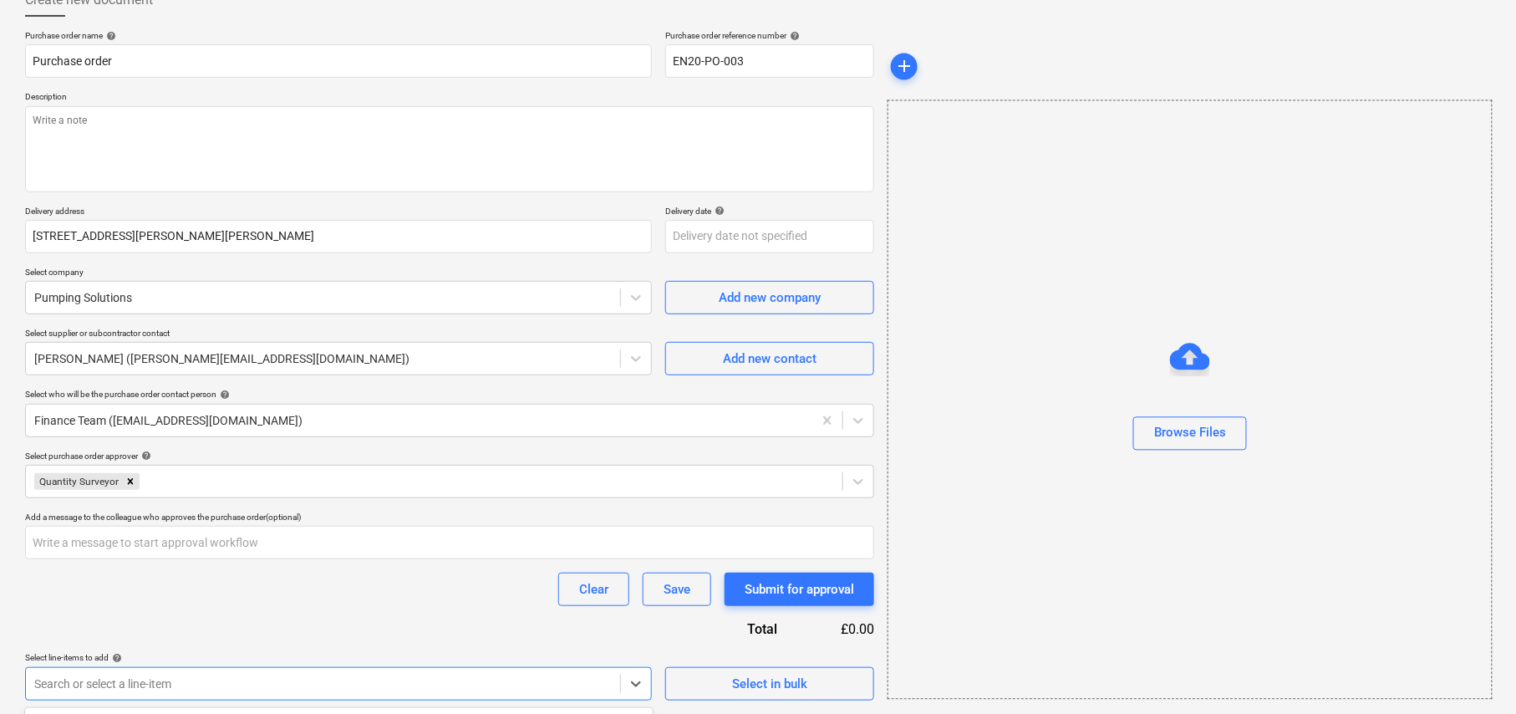
click at [455, 607] on body "Sales Projects Contacts Company Inbox 1 Approvals format_size keyboard_arrow_do…" at bounding box center [758, 250] width 1516 height 714
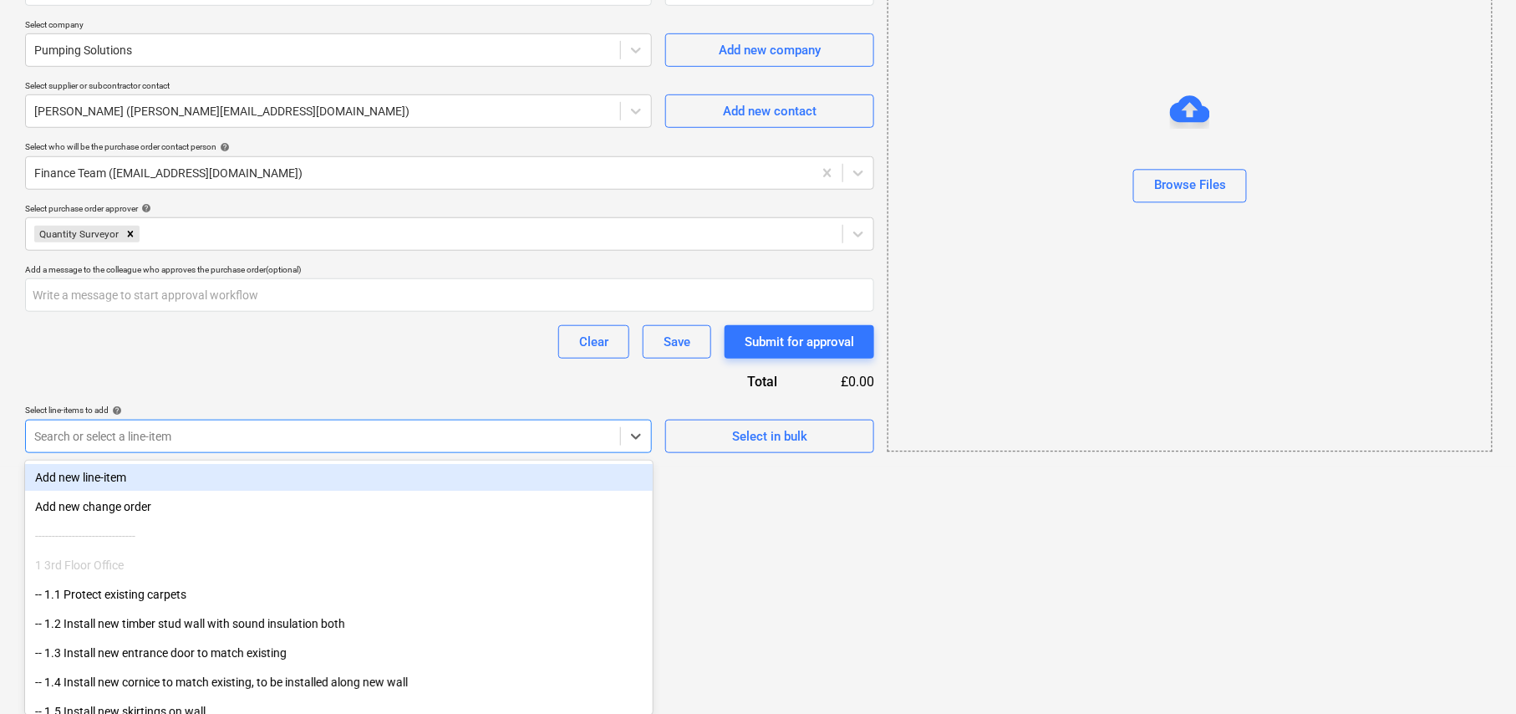
click at [187, 483] on div "Add new line-item" at bounding box center [339, 477] width 628 height 27
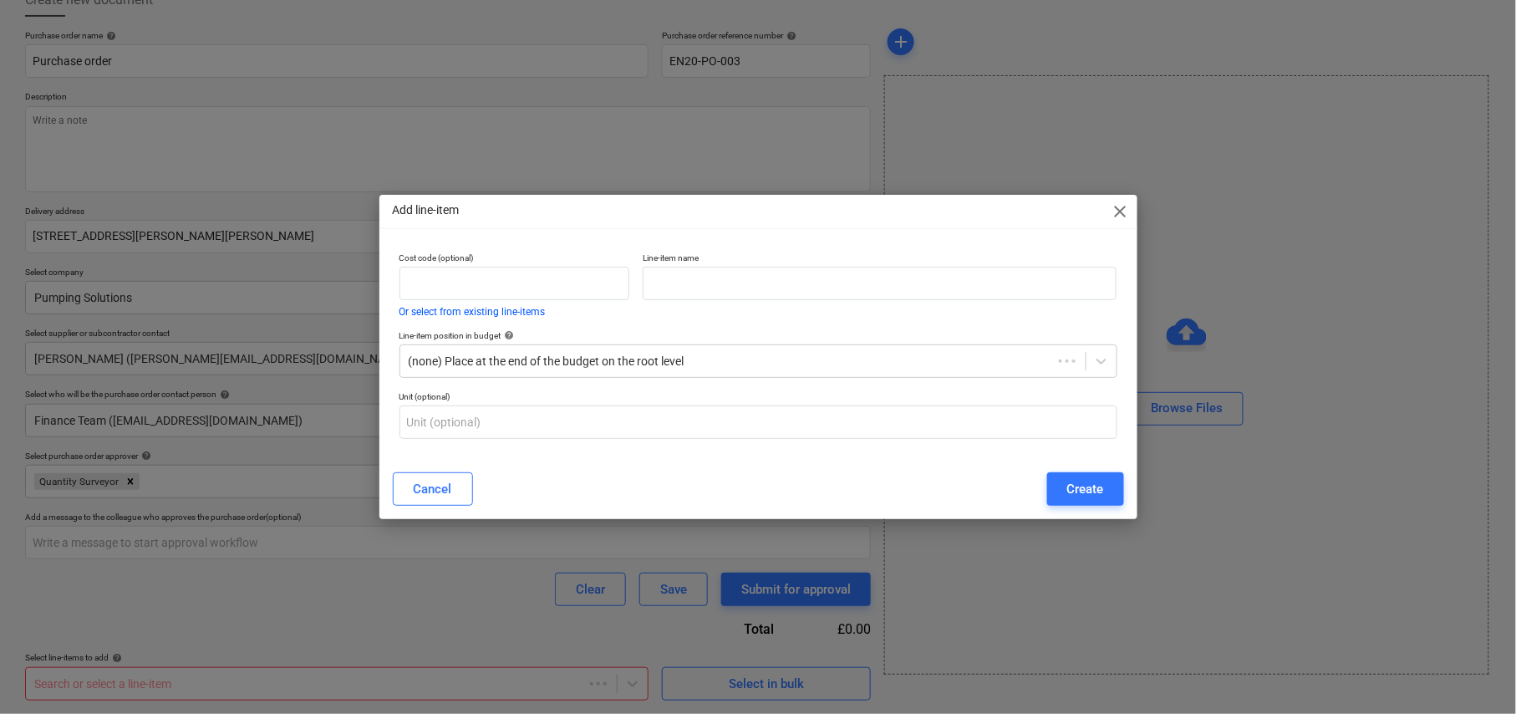
scroll to position [107, 0]
type textarea "x"
click at [767, 282] on input "text" at bounding box center [883, 283] width 477 height 33
paste input "Carry out CCTV survey to drainage system"
type input "Carry out CCTV survey to drainage system"
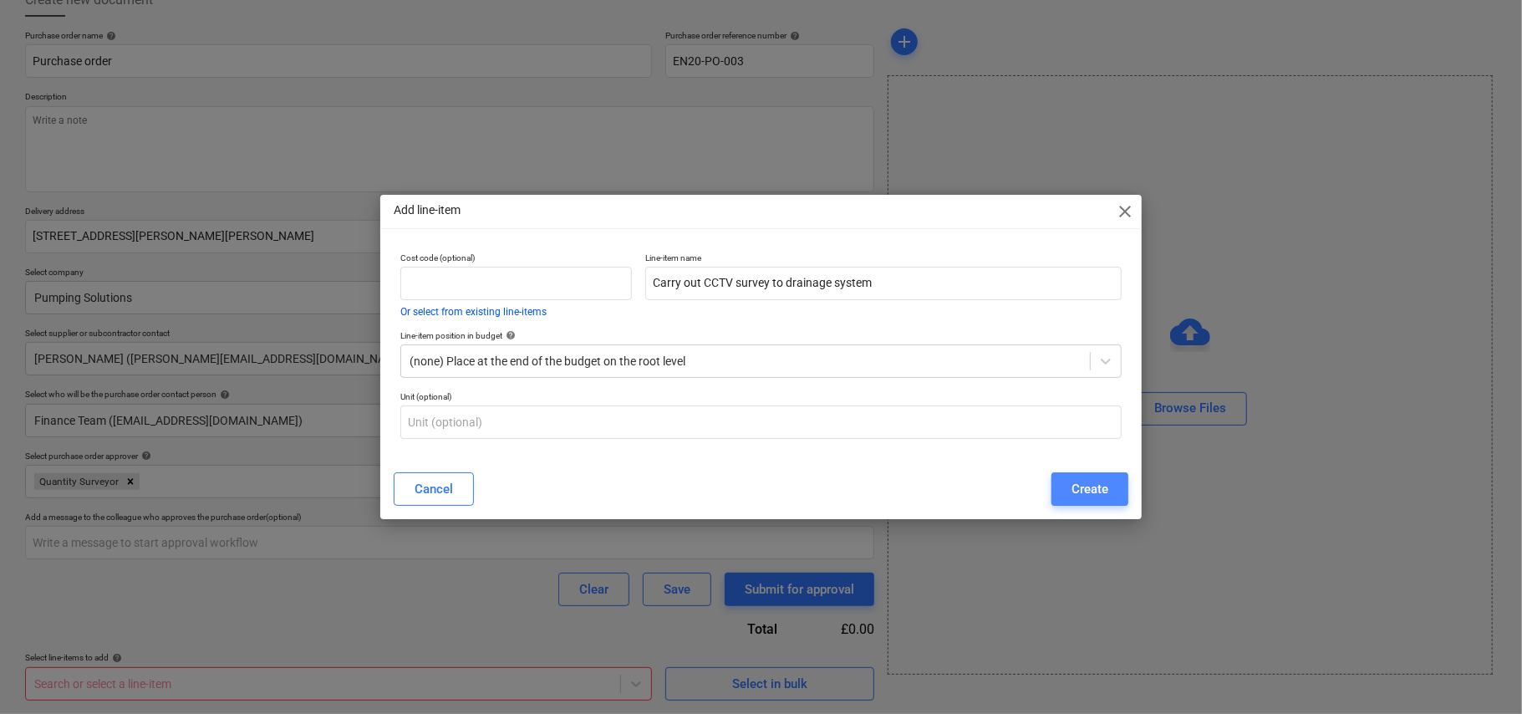
click at [1095, 493] on div "Create" at bounding box center [1090, 489] width 37 height 22
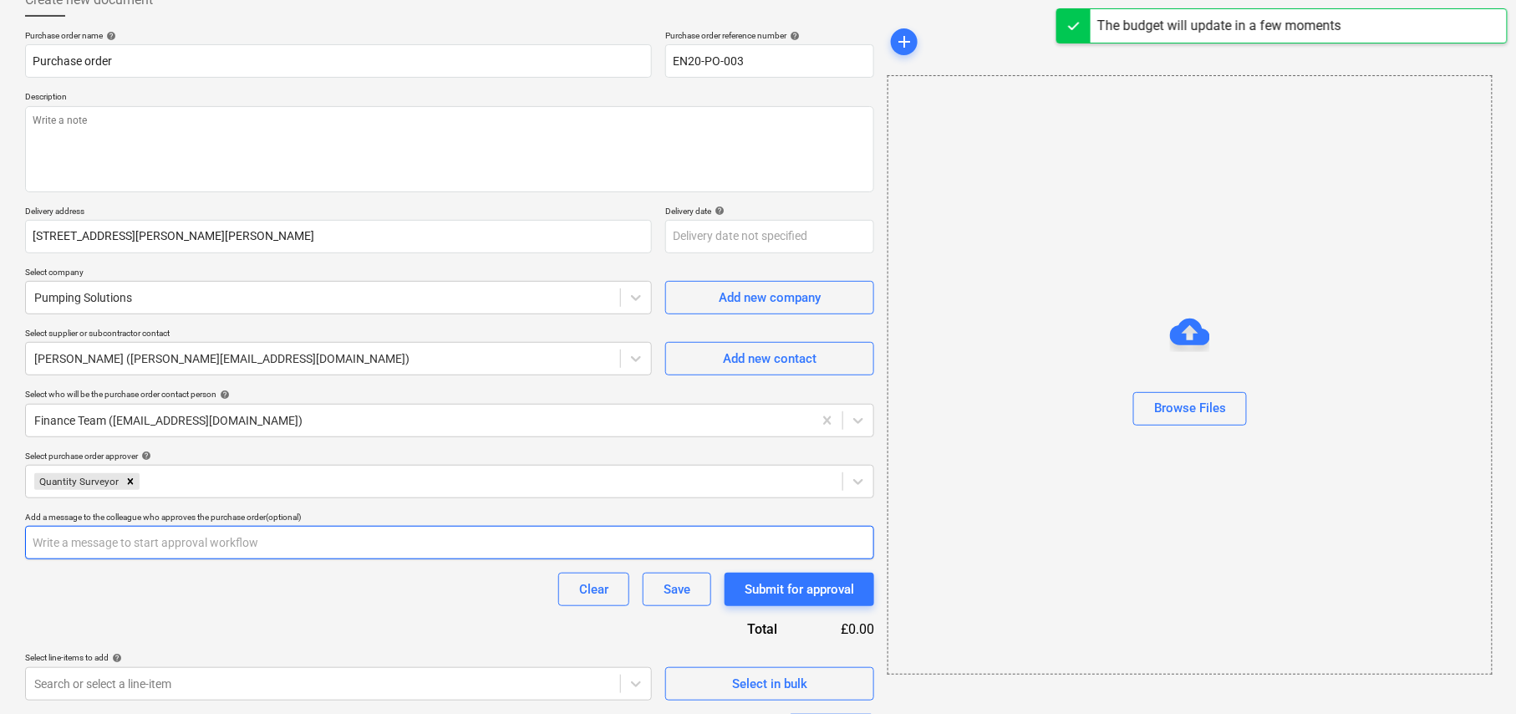
scroll to position [264, 0]
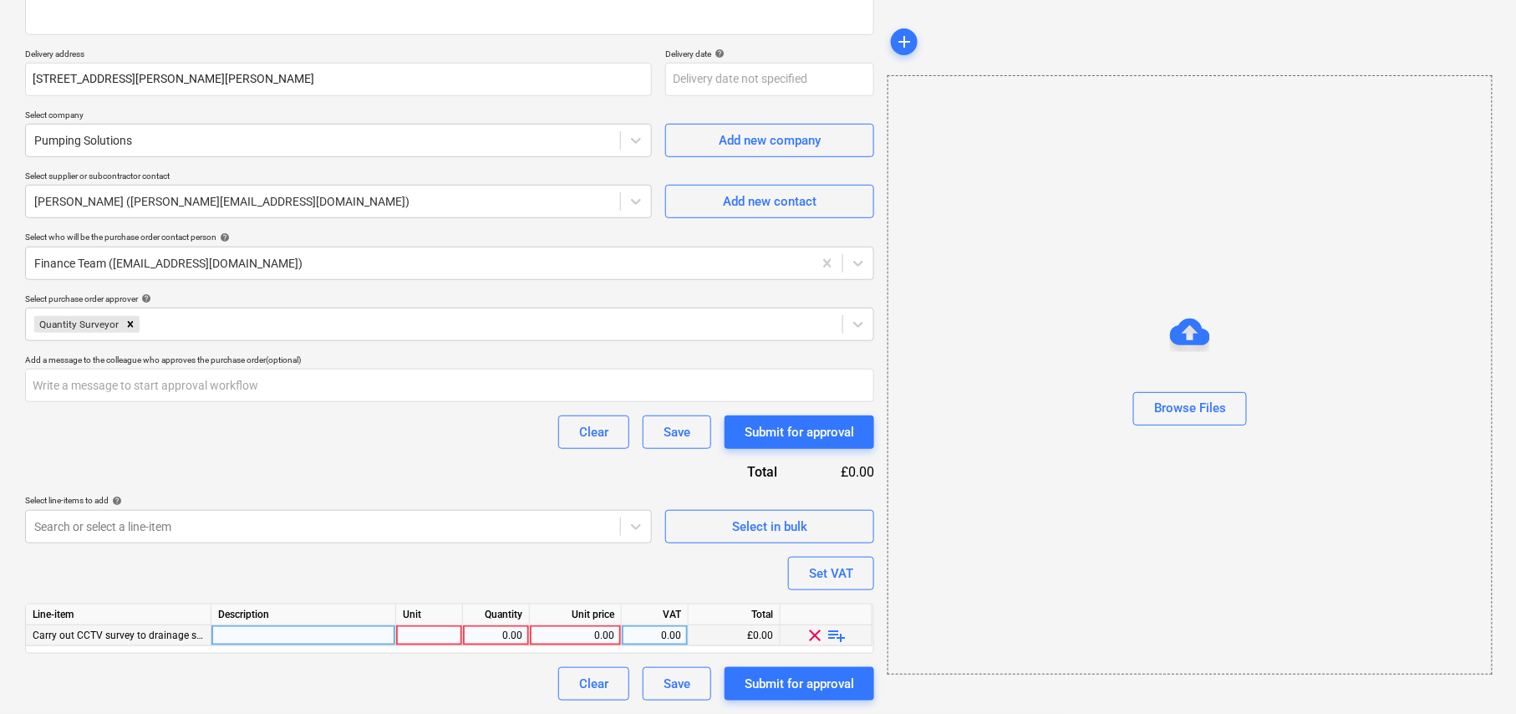
type textarea "x"
click at [358, 640] on div at bounding box center [304, 635] width 185 height 21
type input "Carry out CCTV survey to drainage system"
click at [443, 635] on div at bounding box center [429, 635] width 67 height 21
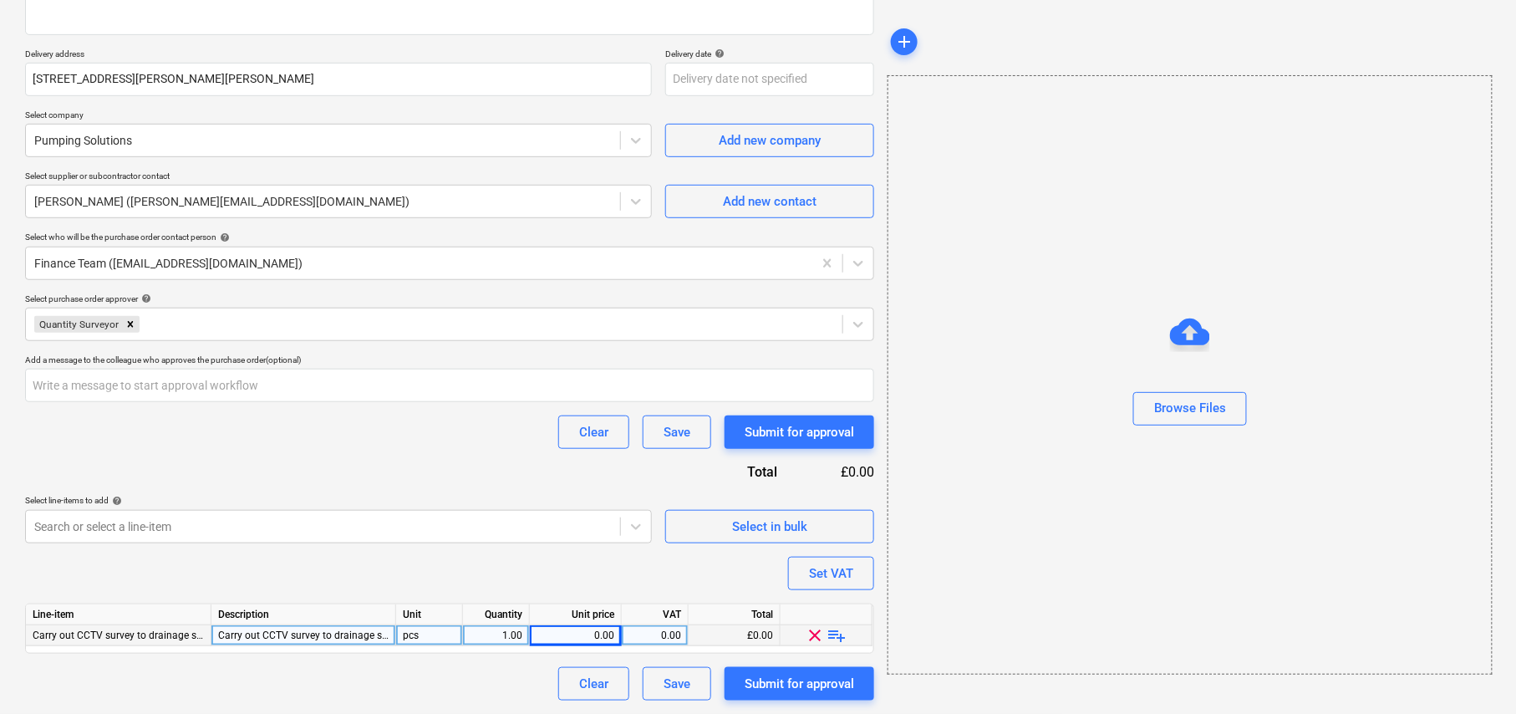
type textarea "x"
type input "560"
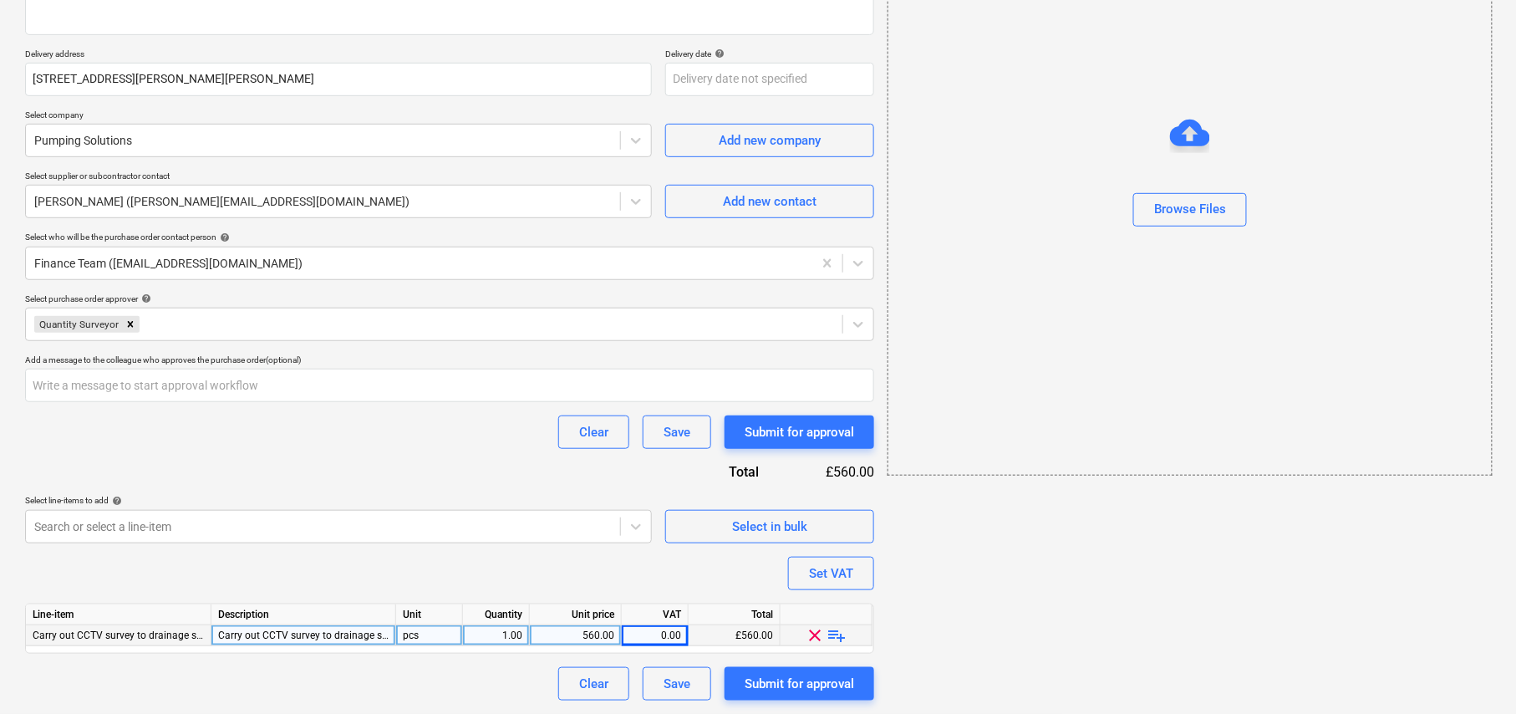
scroll to position [0, 0]
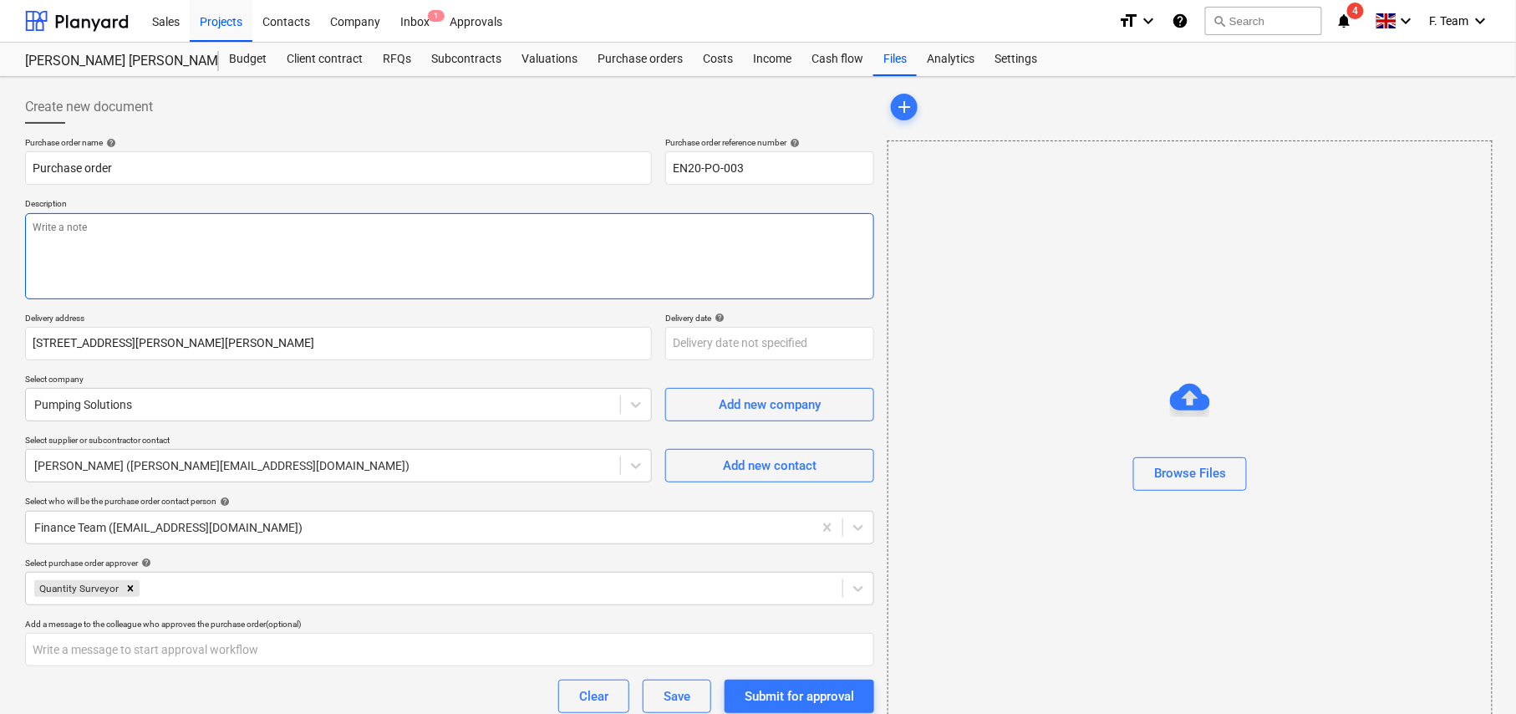
click at [127, 241] on textarea at bounding box center [449, 256] width 849 height 86
paste textarea "Carry out CCTV survey to drainage system"
type textarea "x"
type textarea "Carry out CCTV survey to drainage system"
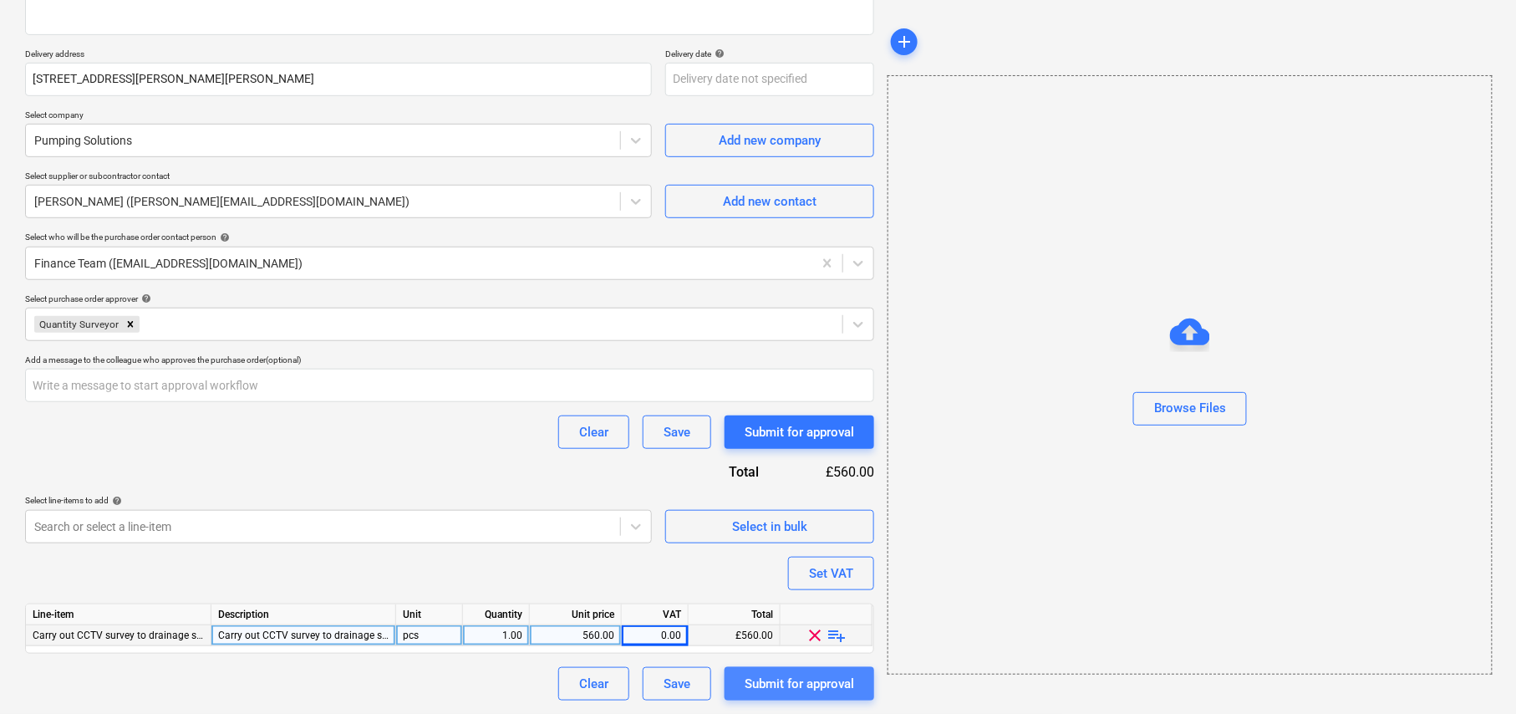
click at [796, 683] on div "Submit for approval" at bounding box center [800, 684] width 110 height 22
type textarea "x"
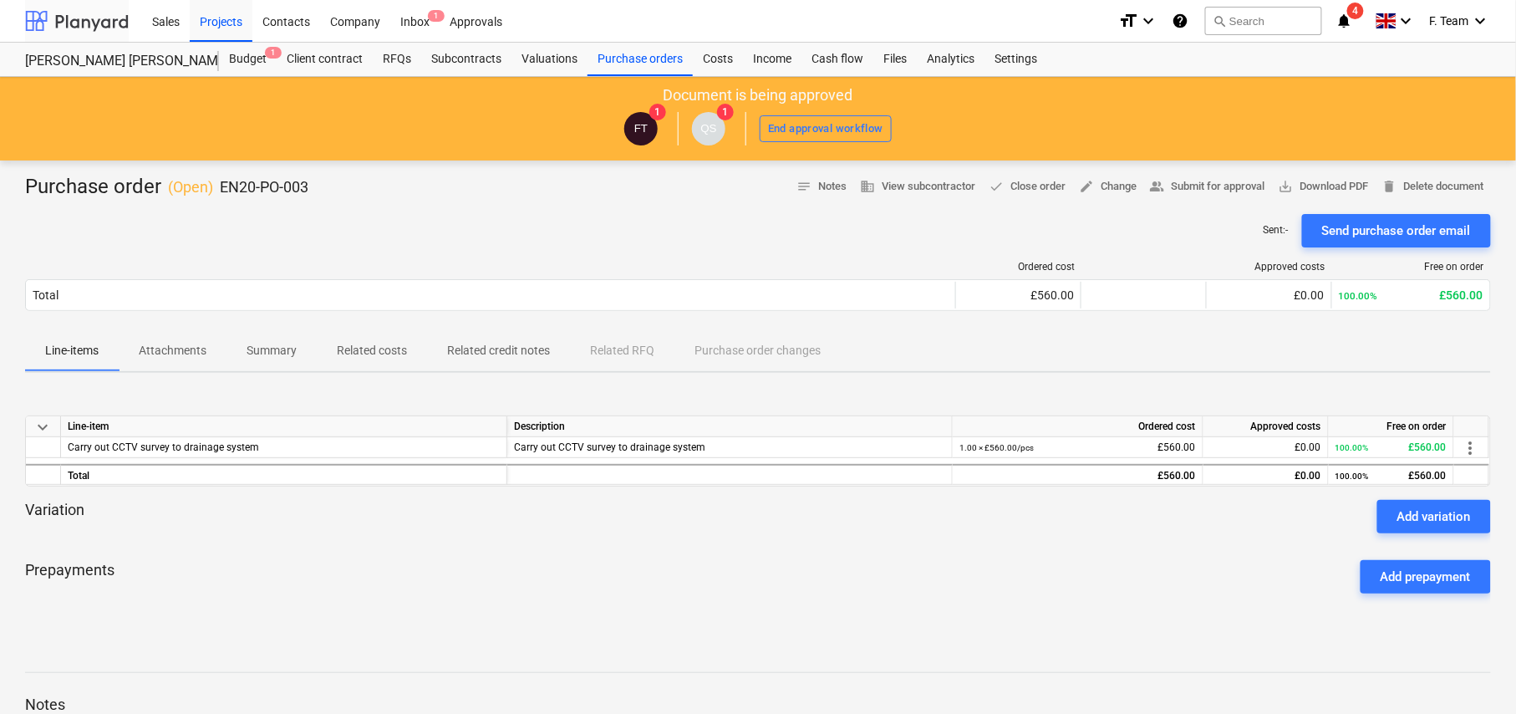
click at [64, 18] on div at bounding box center [77, 21] width 104 height 42
